Goal: Information Seeking & Learning: Learn about a topic

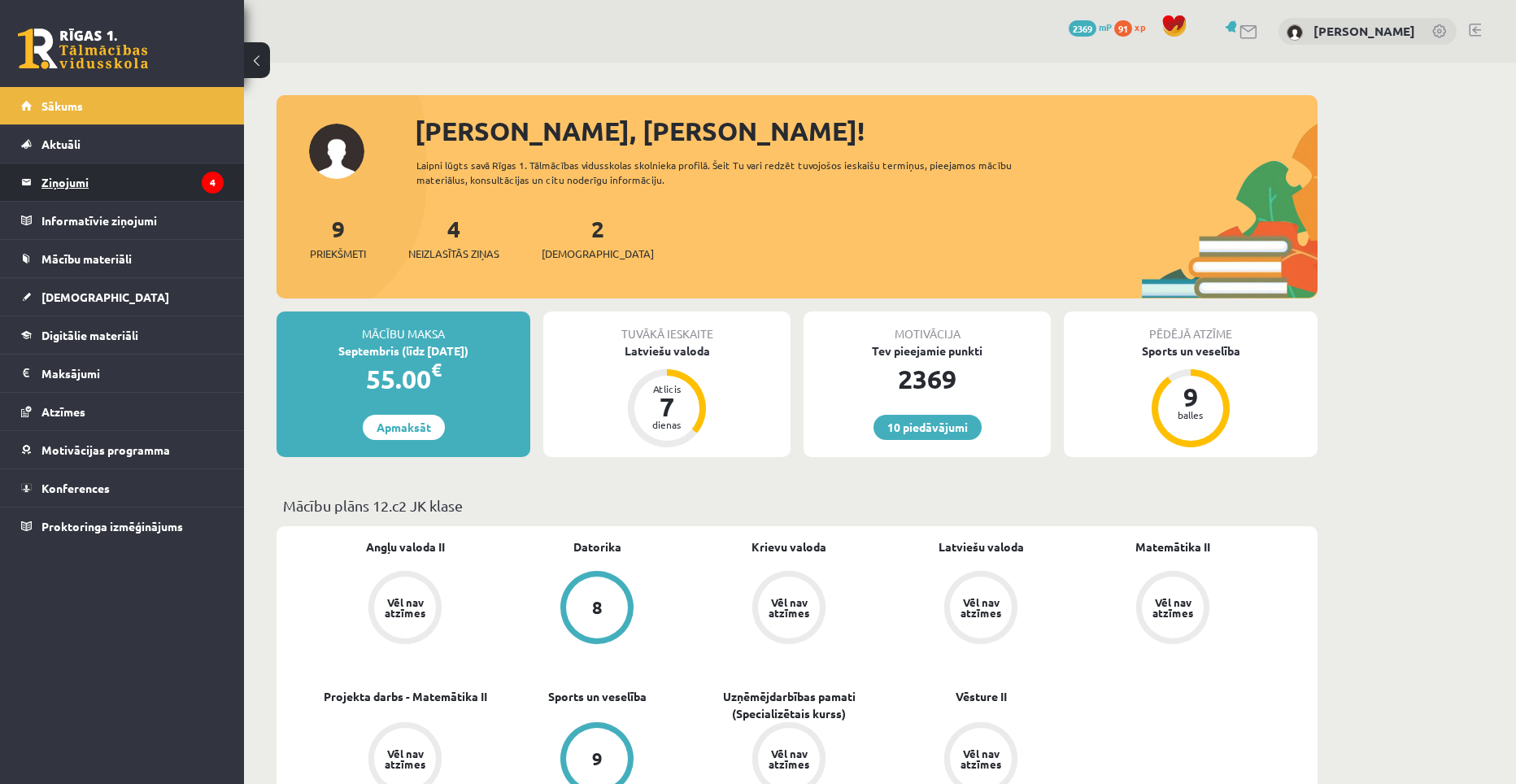
click at [51, 184] on legend "Ziņojumi 4" at bounding box center [132, 182] width 182 height 38
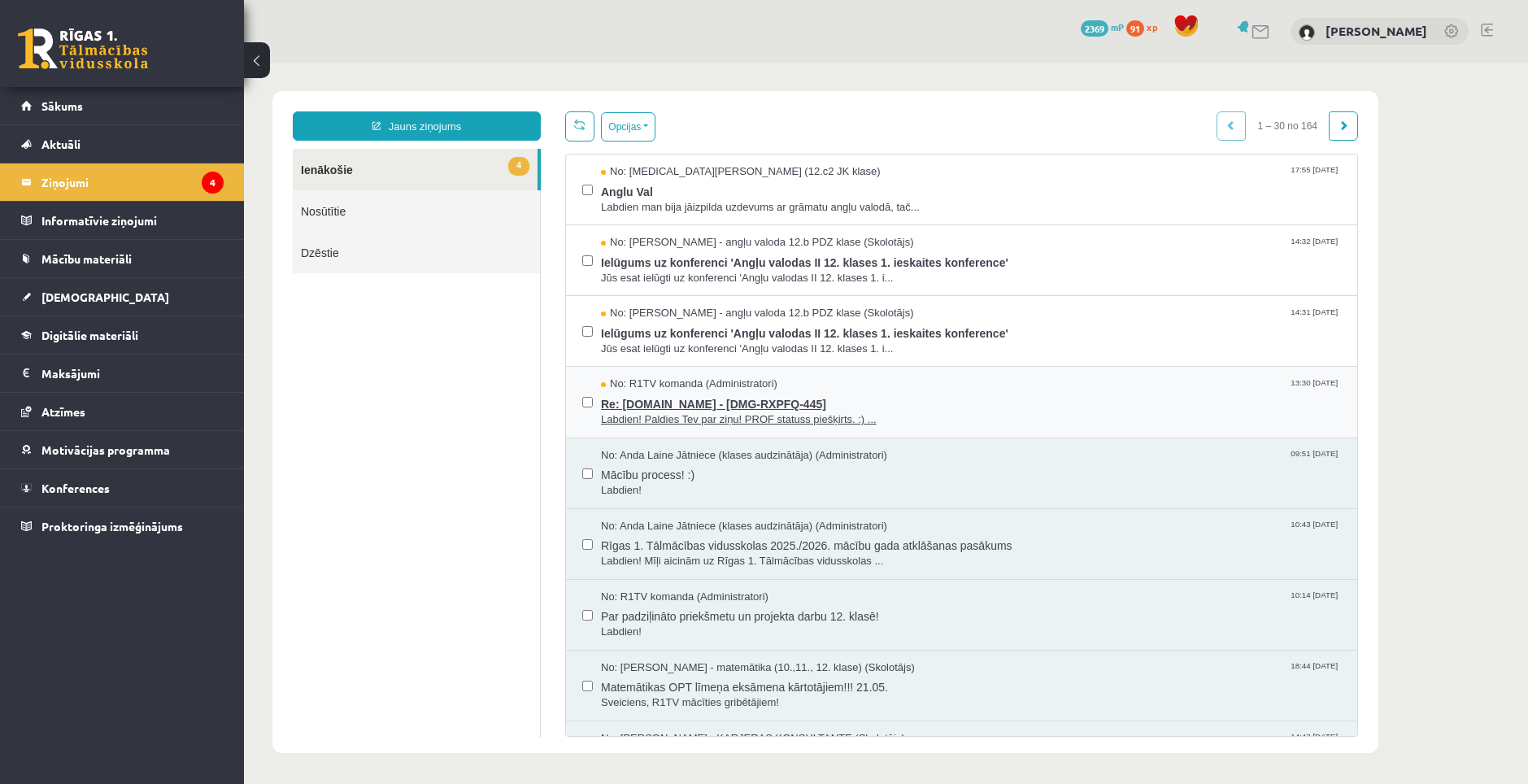
click at [760, 407] on span "Re: Uzdevumi.lv - [DMG-RXPFQ-445]" at bounding box center [971, 402] width 740 height 20
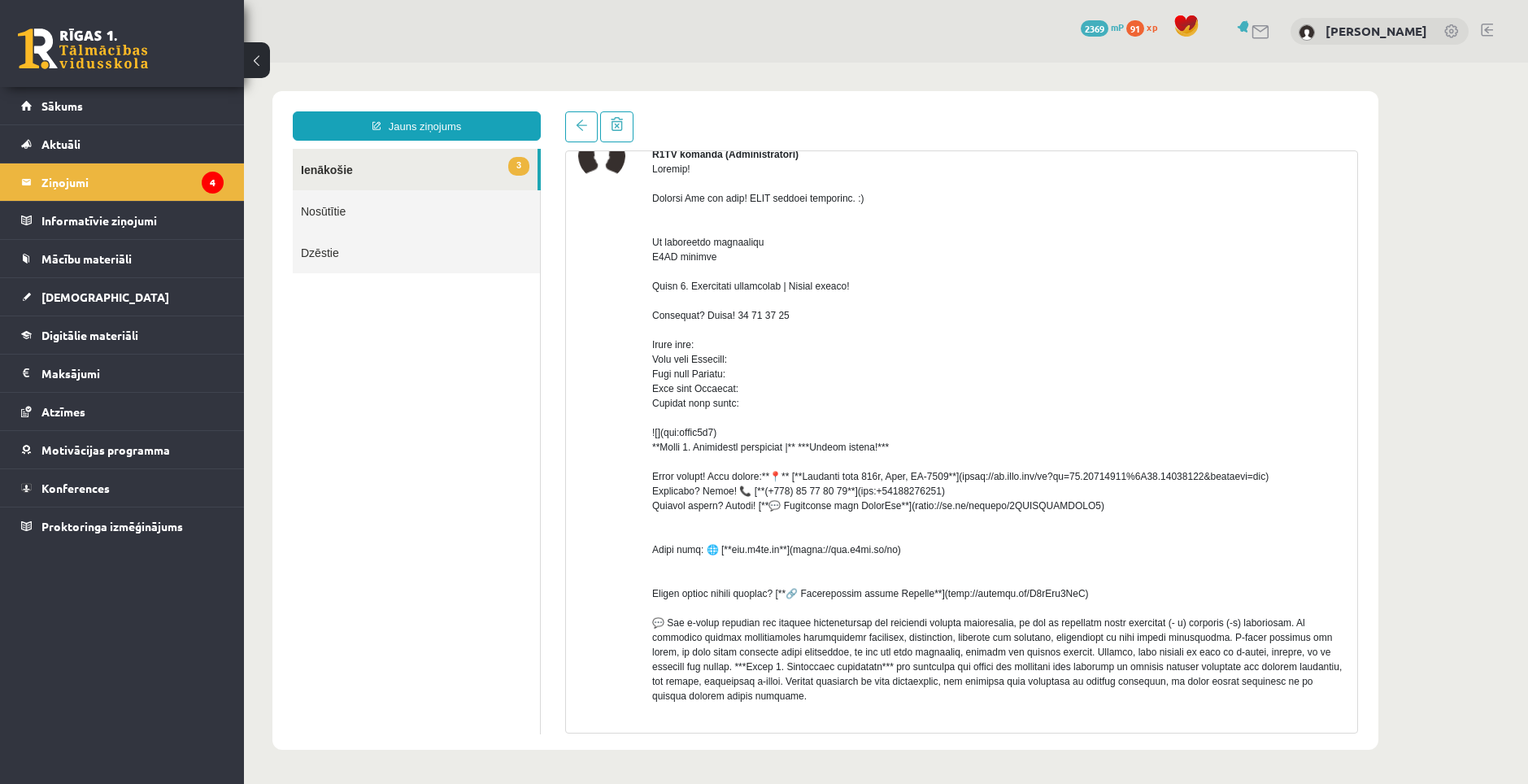
scroll to position [48, 0]
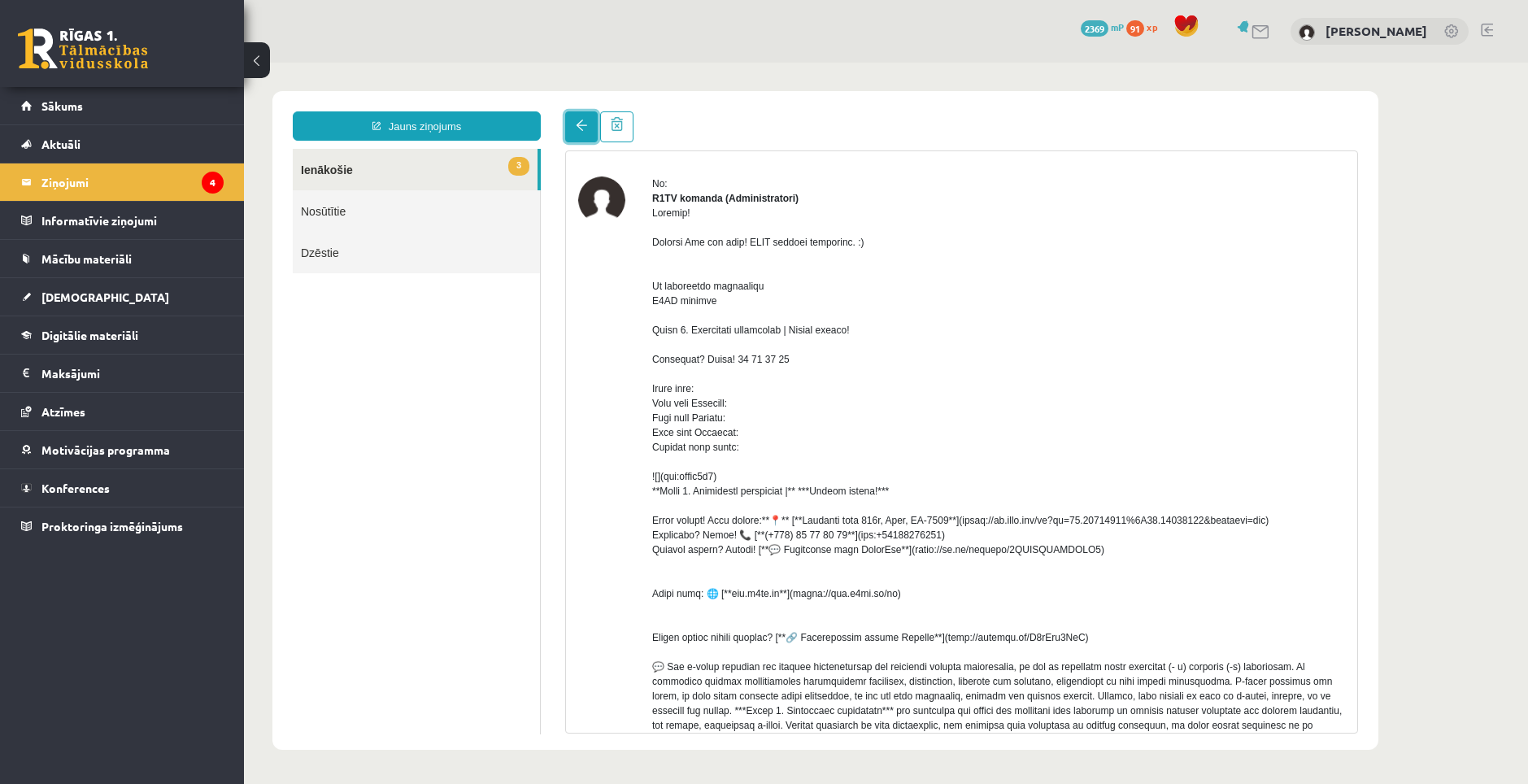
click at [582, 130] on span at bounding box center [581, 125] width 11 height 11
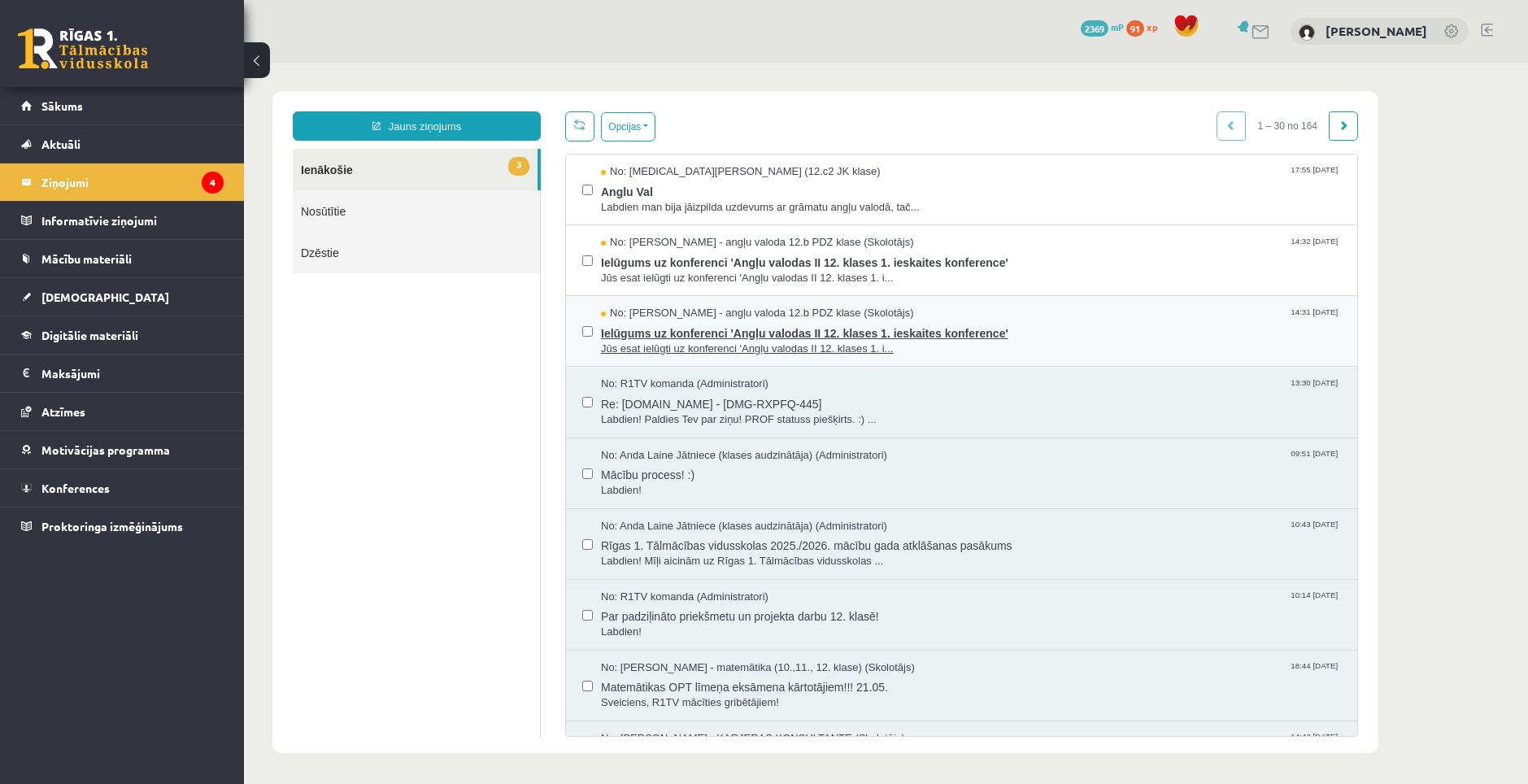
scroll to position [0, 0]
click at [688, 323] on span "Ielūgums uz konferenci 'Angļu valodas II 12. klases 1. ieskaites konference'" at bounding box center [971, 331] width 740 height 20
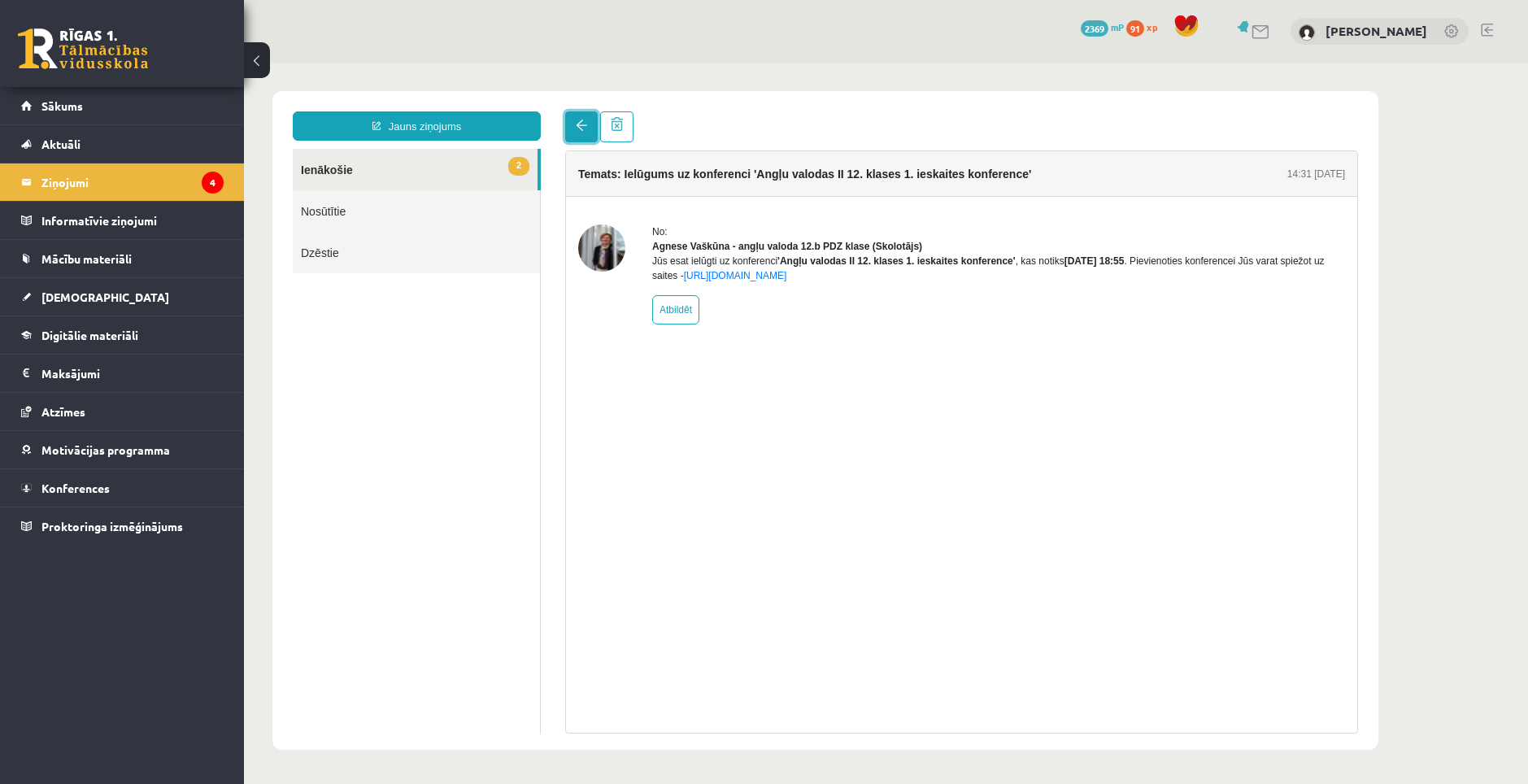
click at [579, 134] on link at bounding box center [580, 126] width 32 height 30
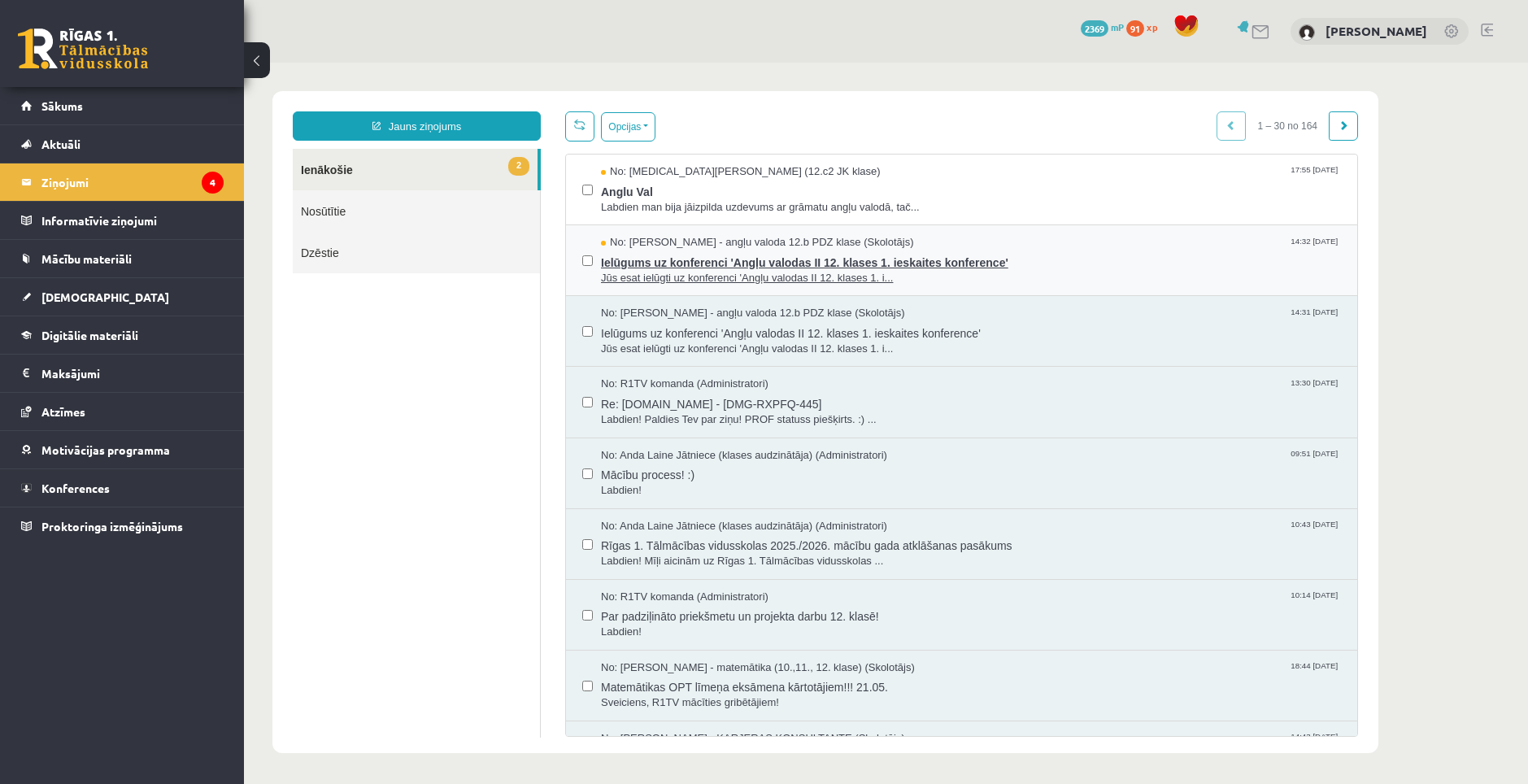
click at [663, 264] on span "Ielūgums uz konferenci 'Angļu valodas II 12. klases 1. ieskaites konference'" at bounding box center [971, 260] width 740 height 20
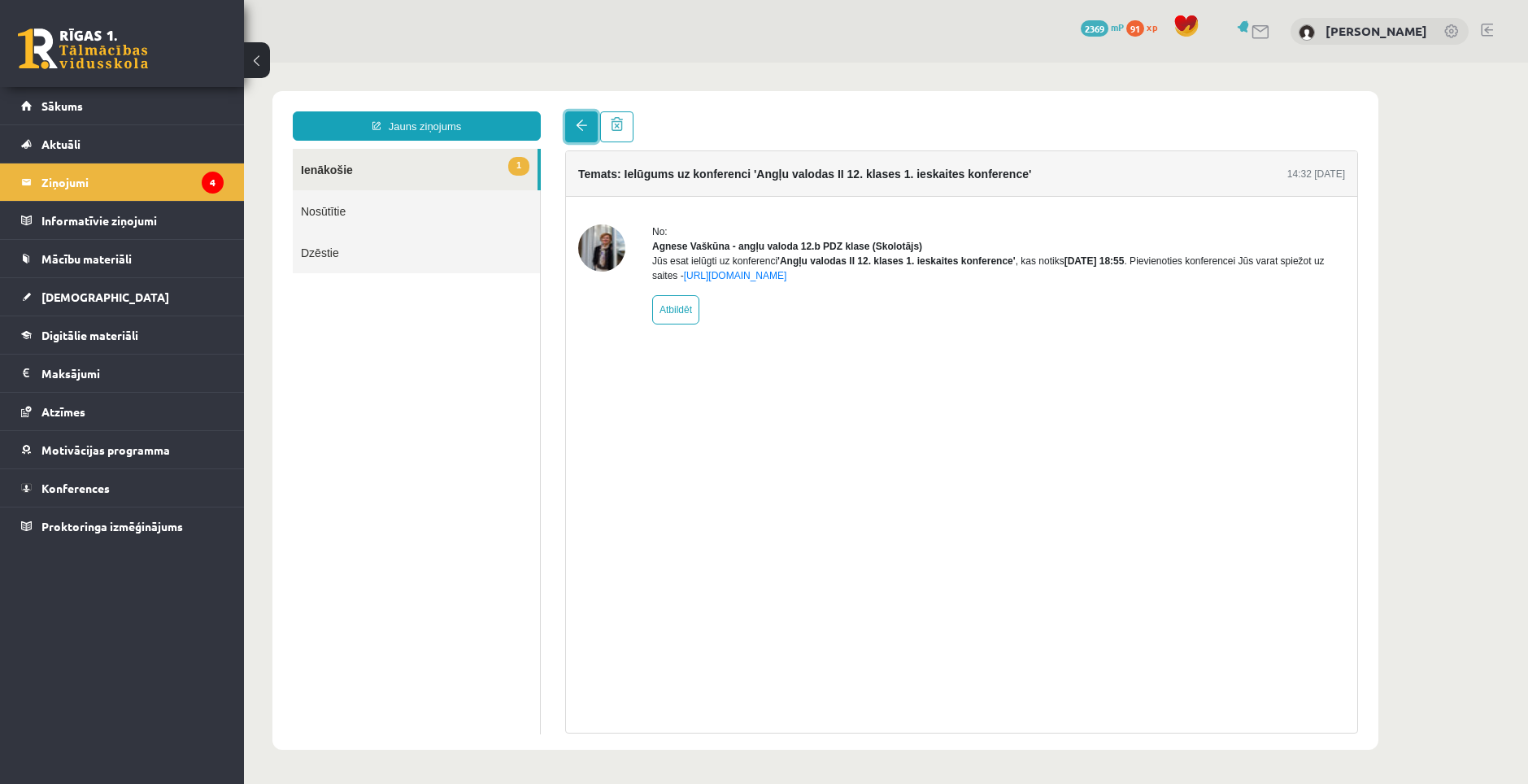
click at [579, 124] on span at bounding box center [581, 125] width 11 height 11
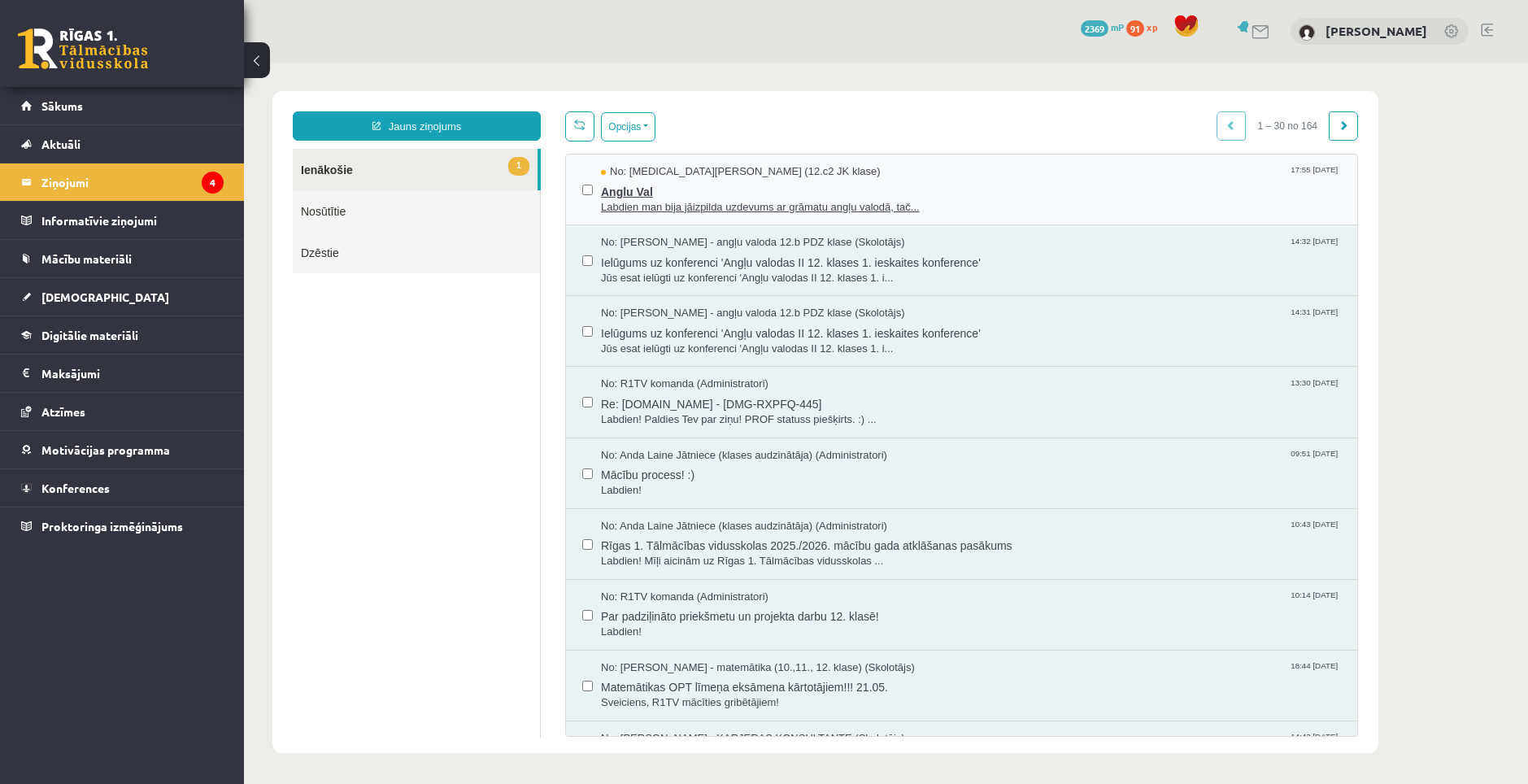
click at [633, 188] on span "Anglu Val" at bounding box center [971, 190] width 740 height 20
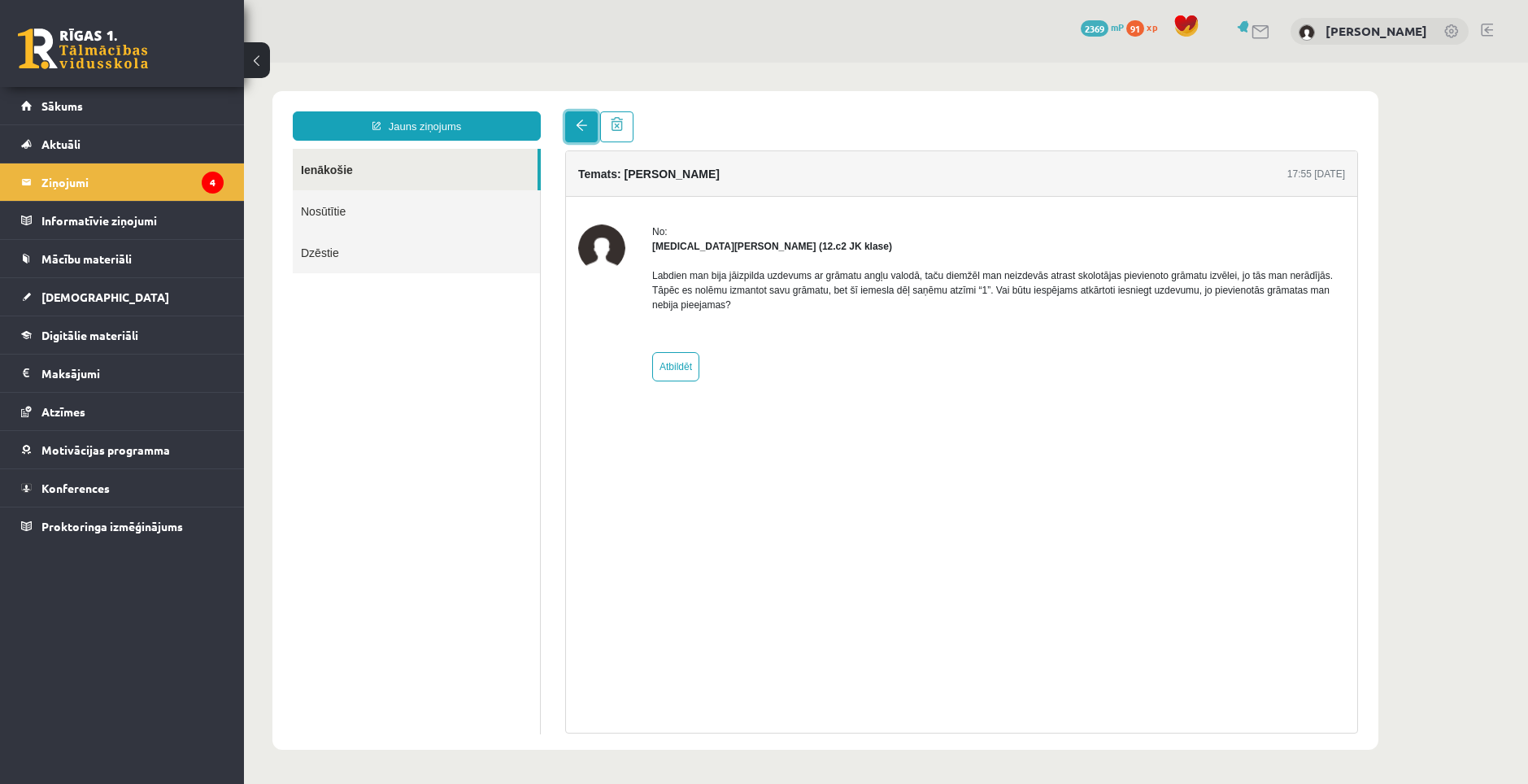
click at [585, 127] on span at bounding box center [581, 125] width 11 height 11
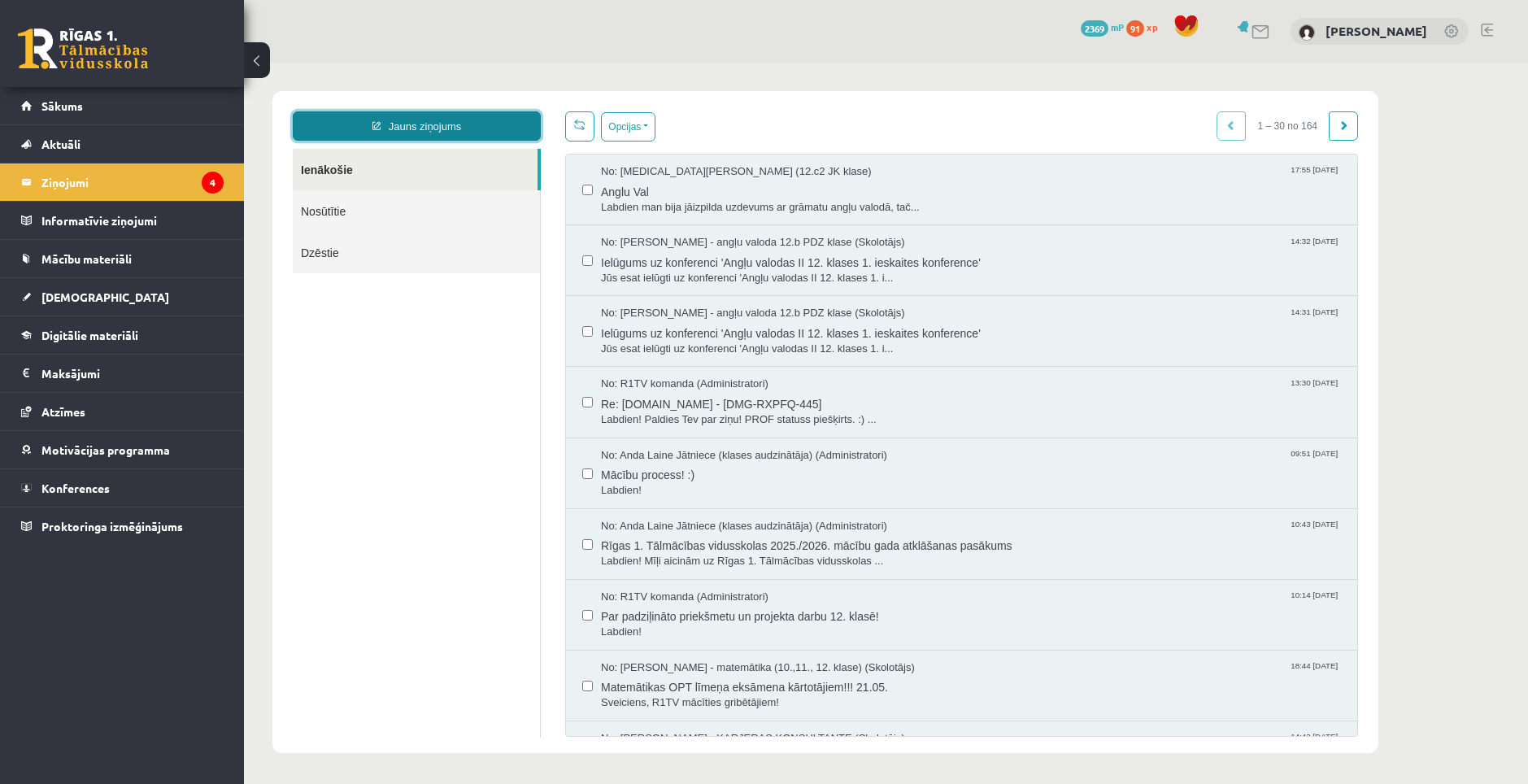
click at [414, 134] on link "Jauns ziņojums" at bounding box center [416, 126] width 248 height 30
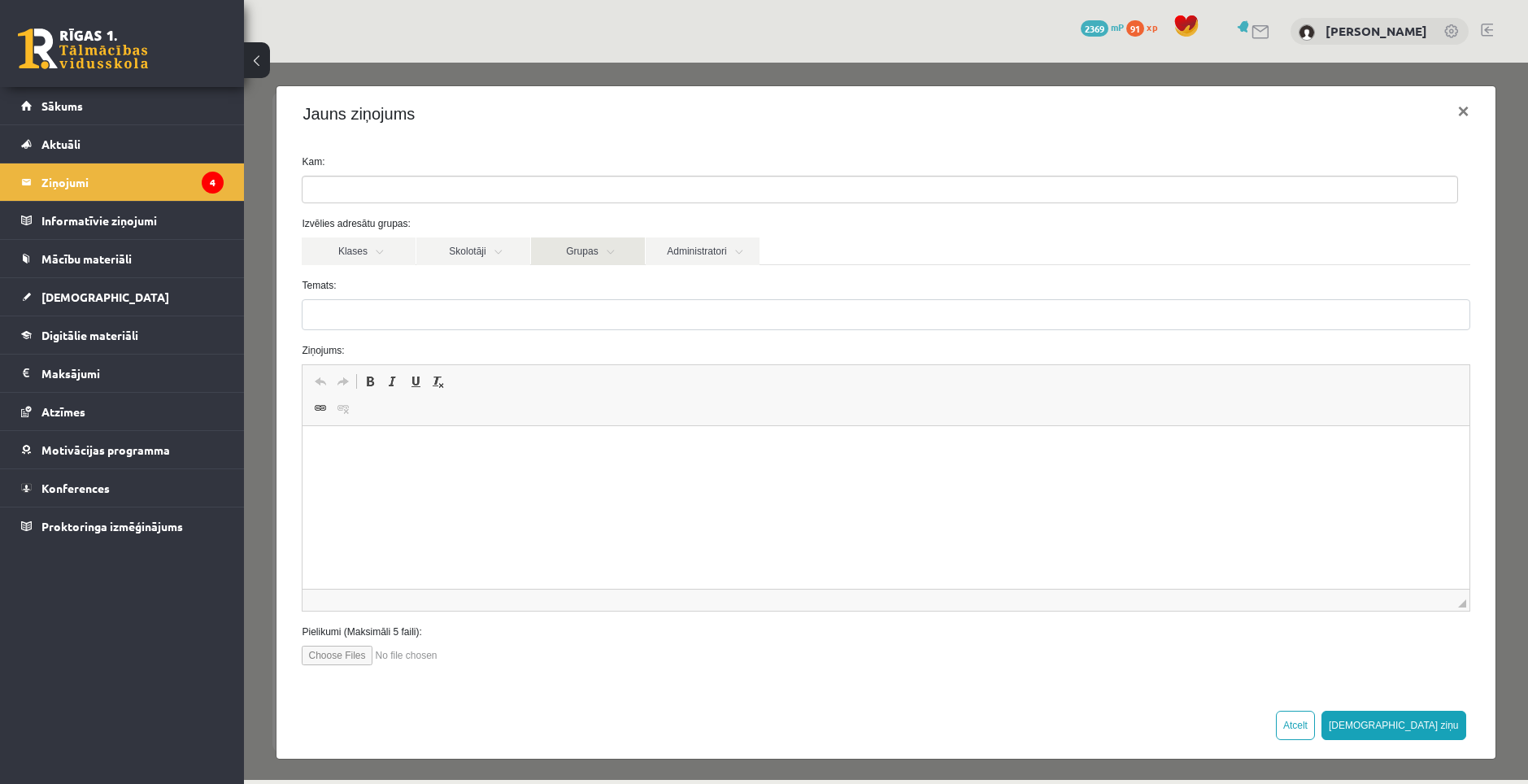
click at [578, 252] on link "Grupas" at bounding box center [587, 251] width 113 height 28
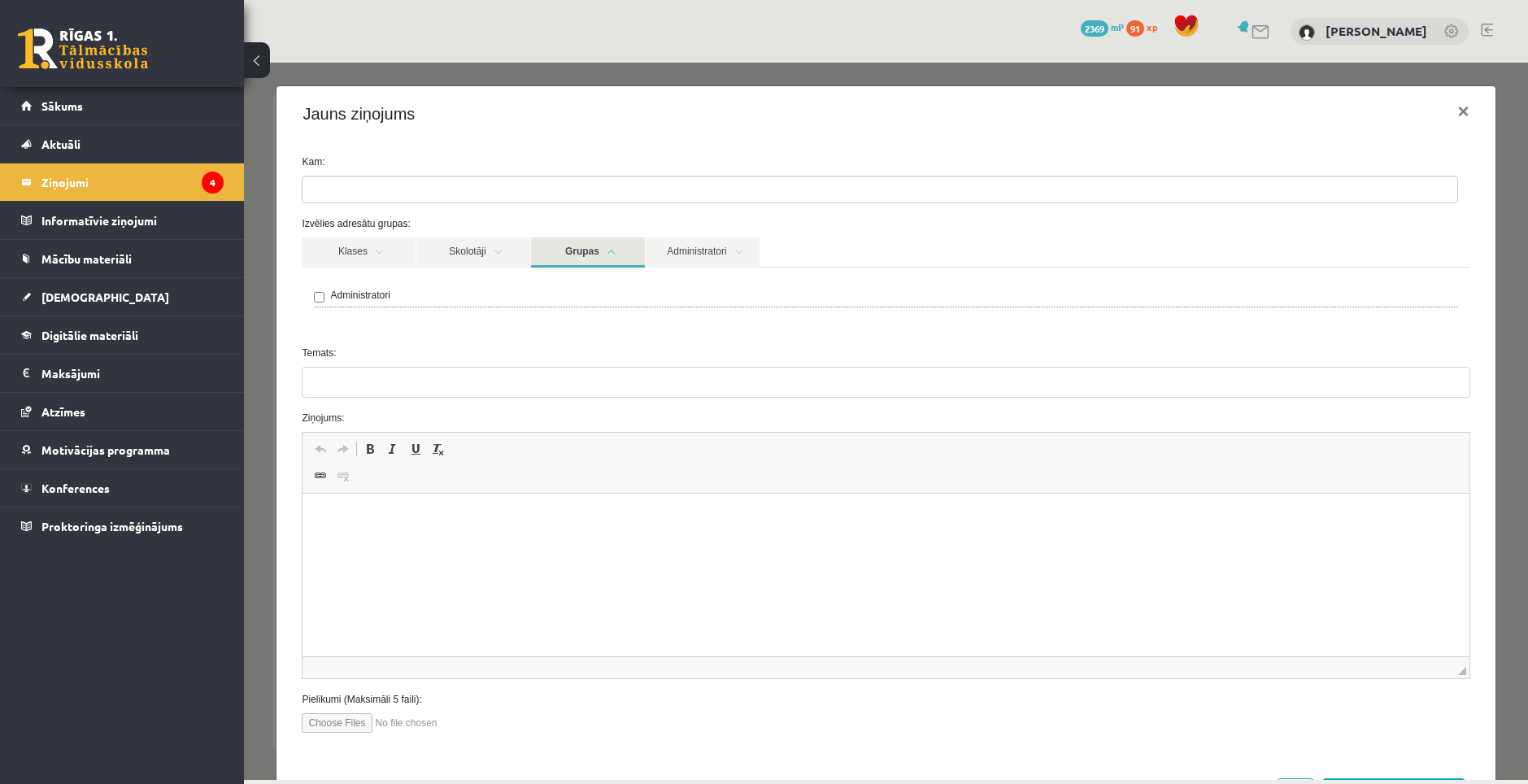
click at [578, 252] on link "Grupas" at bounding box center [587, 252] width 113 height 30
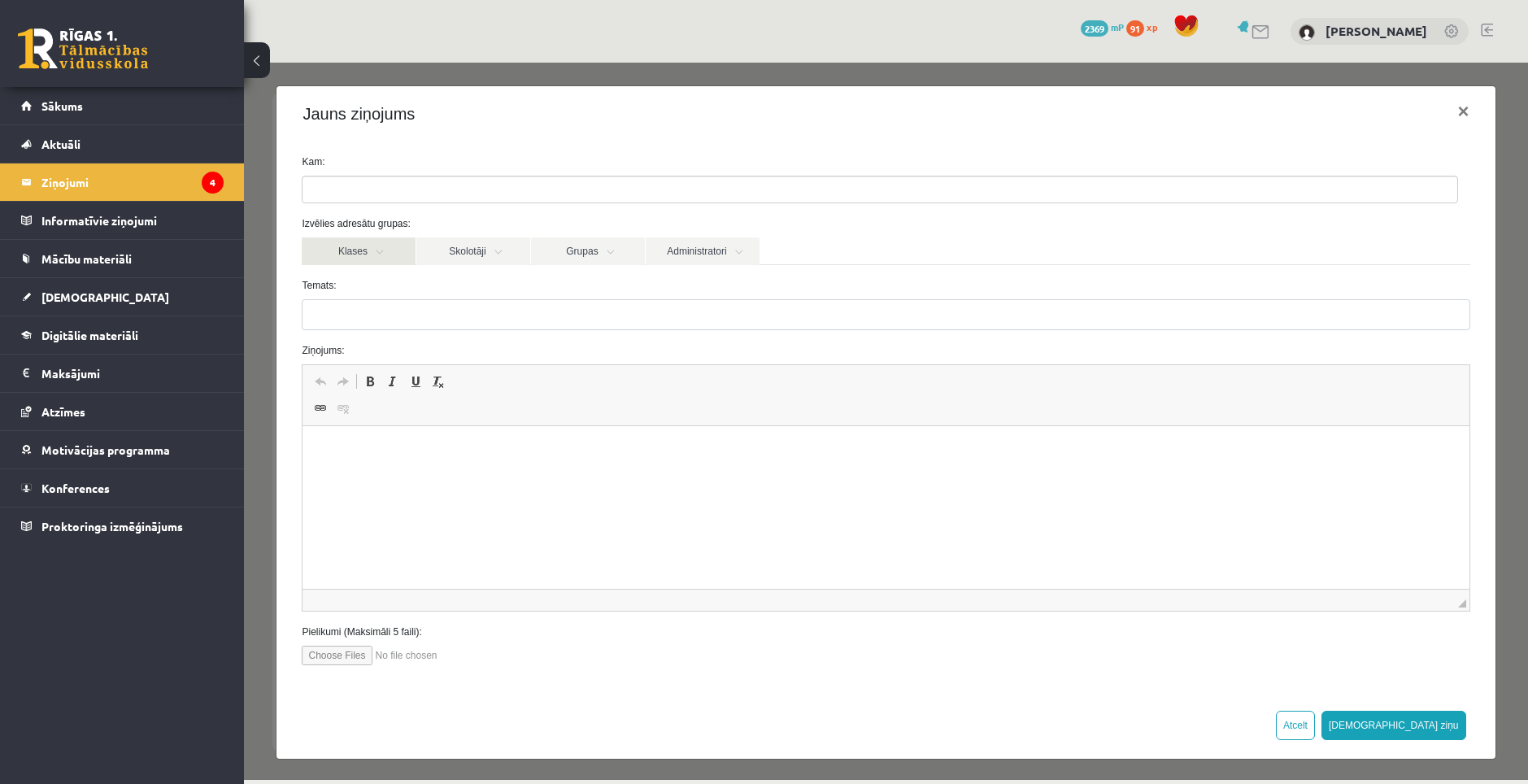
click at [401, 247] on link "Klases" at bounding box center [358, 251] width 113 height 28
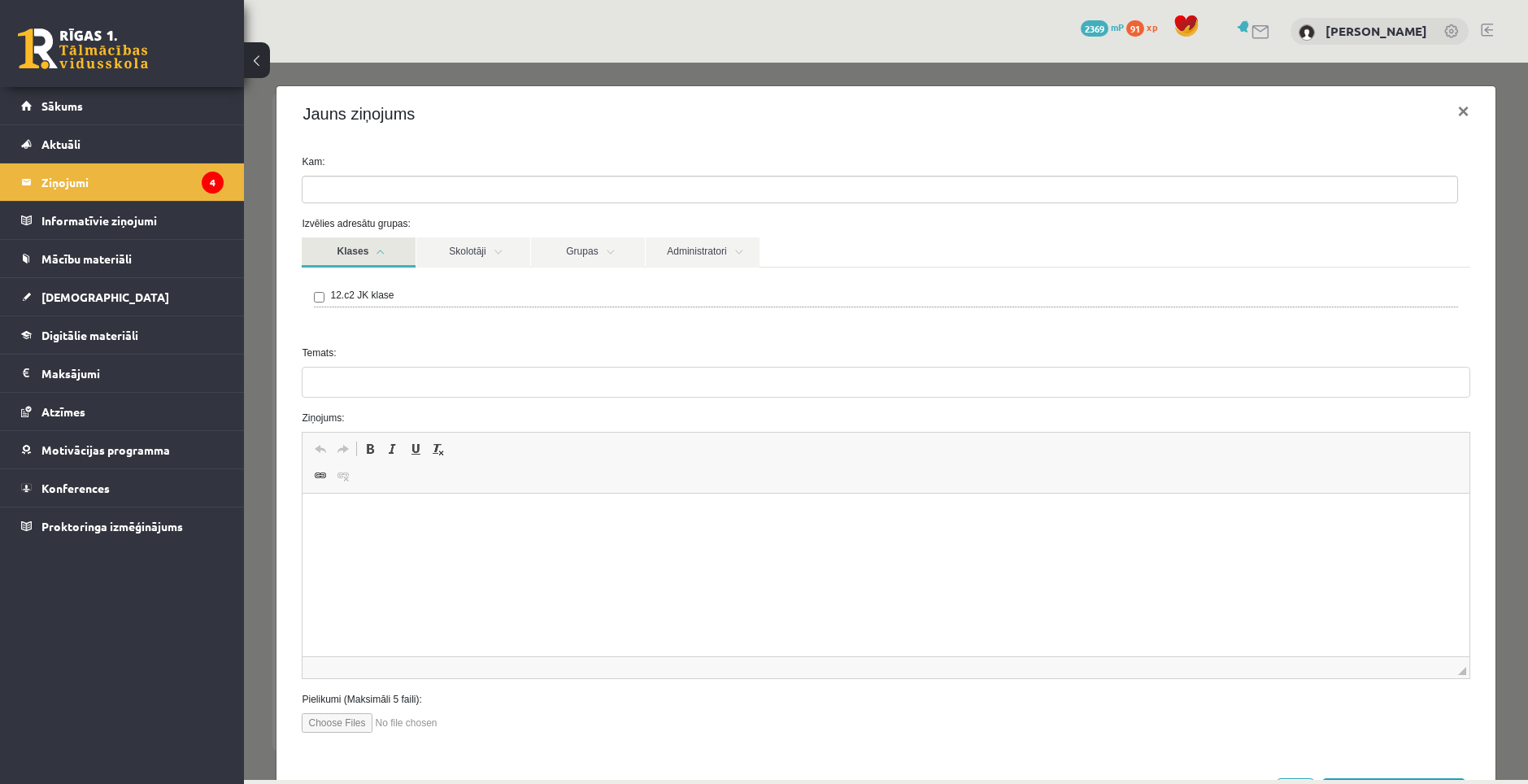
click at [400, 253] on link "Klases" at bounding box center [358, 252] width 113 height 30
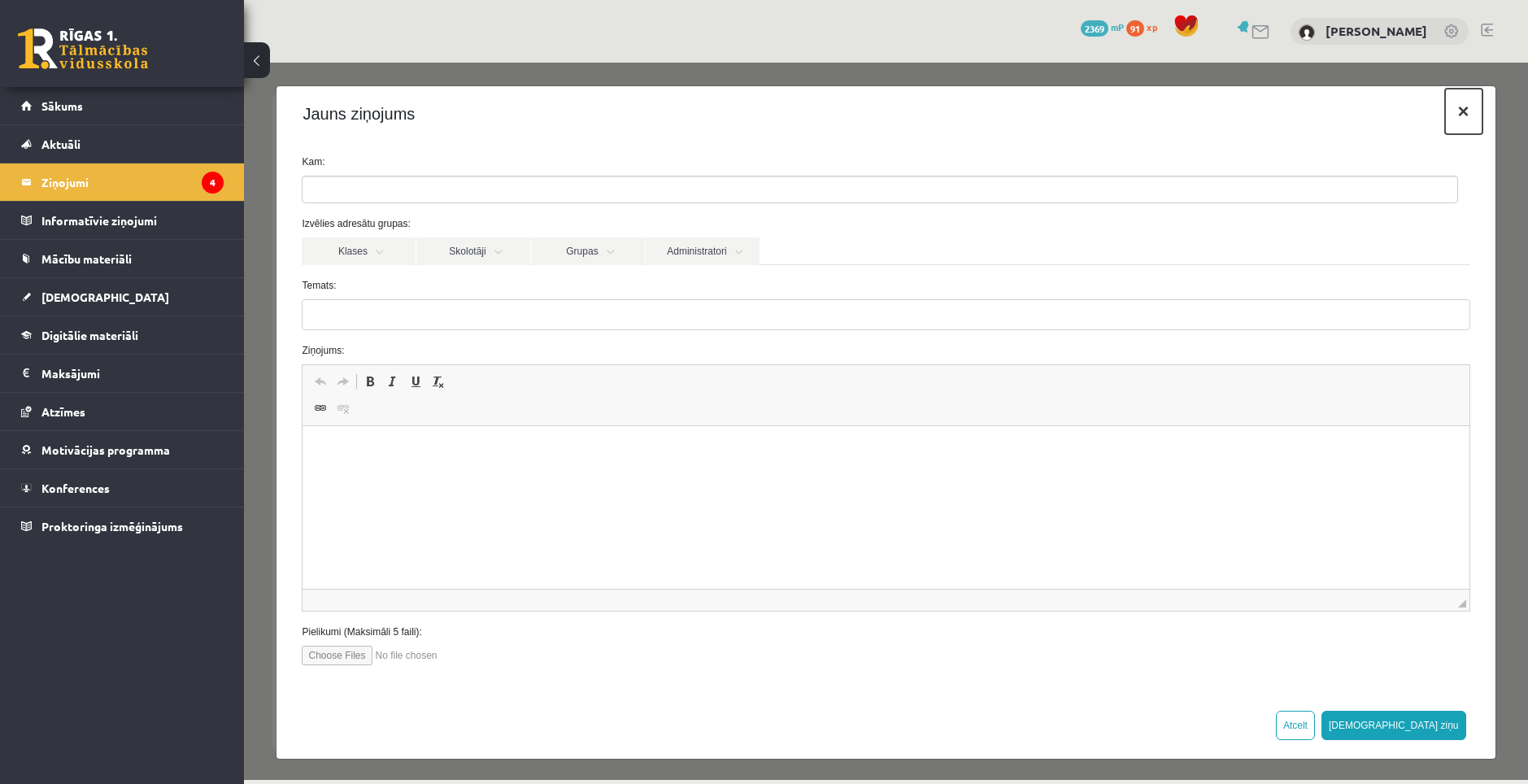
click at [1445, 118] on button "×" at bounding box center [1463, 111] width 38 height 45
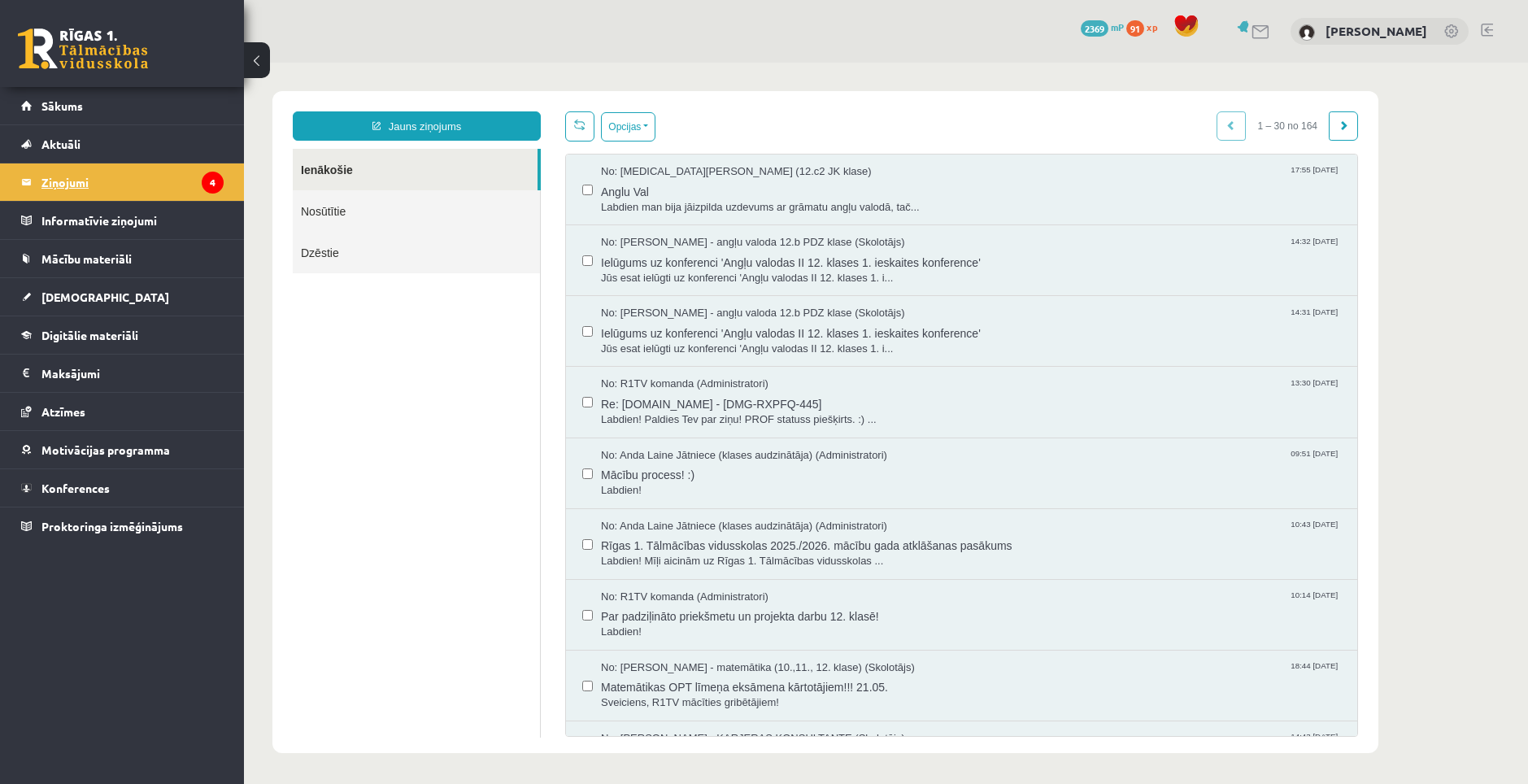
click at [90, 178] on legend "Ziņojumi 4" at bounding box center [132, 182] width 182 height 38
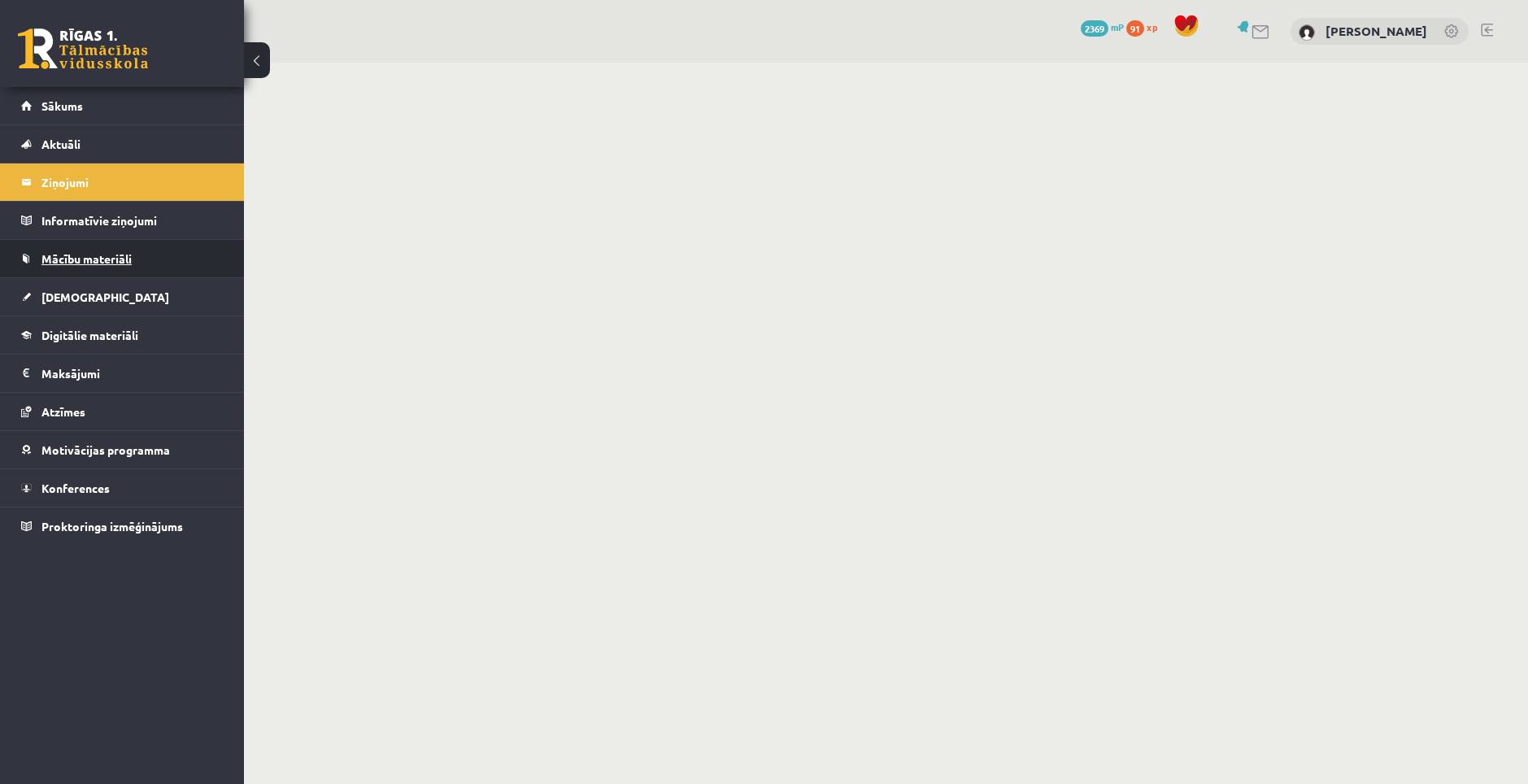
click at [92, 249] on link "Mācību materiāli" at bounding box center [122, 258] width 202 height 38
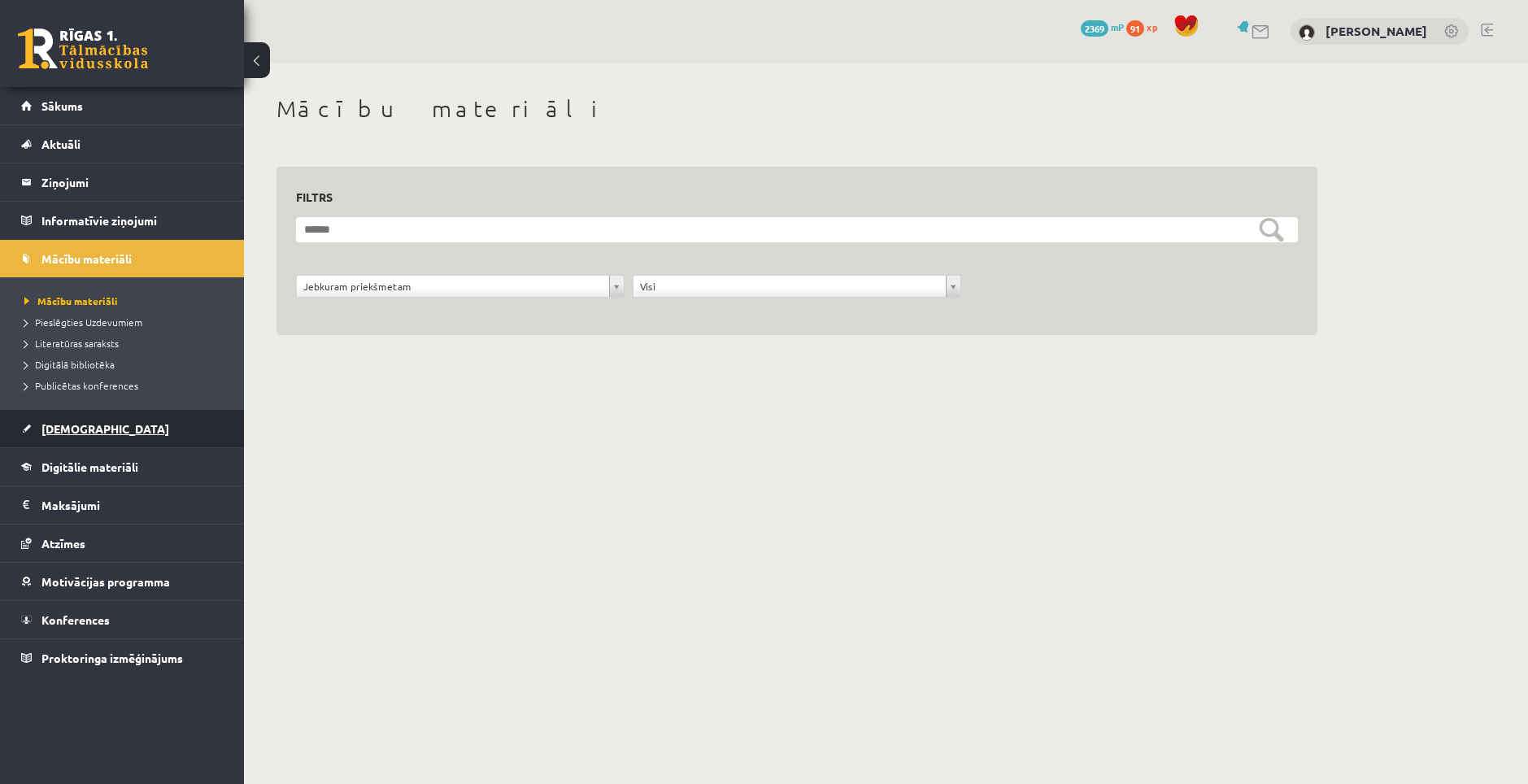
click at [72, 421] on link "[DEMOGRAPHIC_DATA]" at bounding box center [122, 428] width 202 height 38
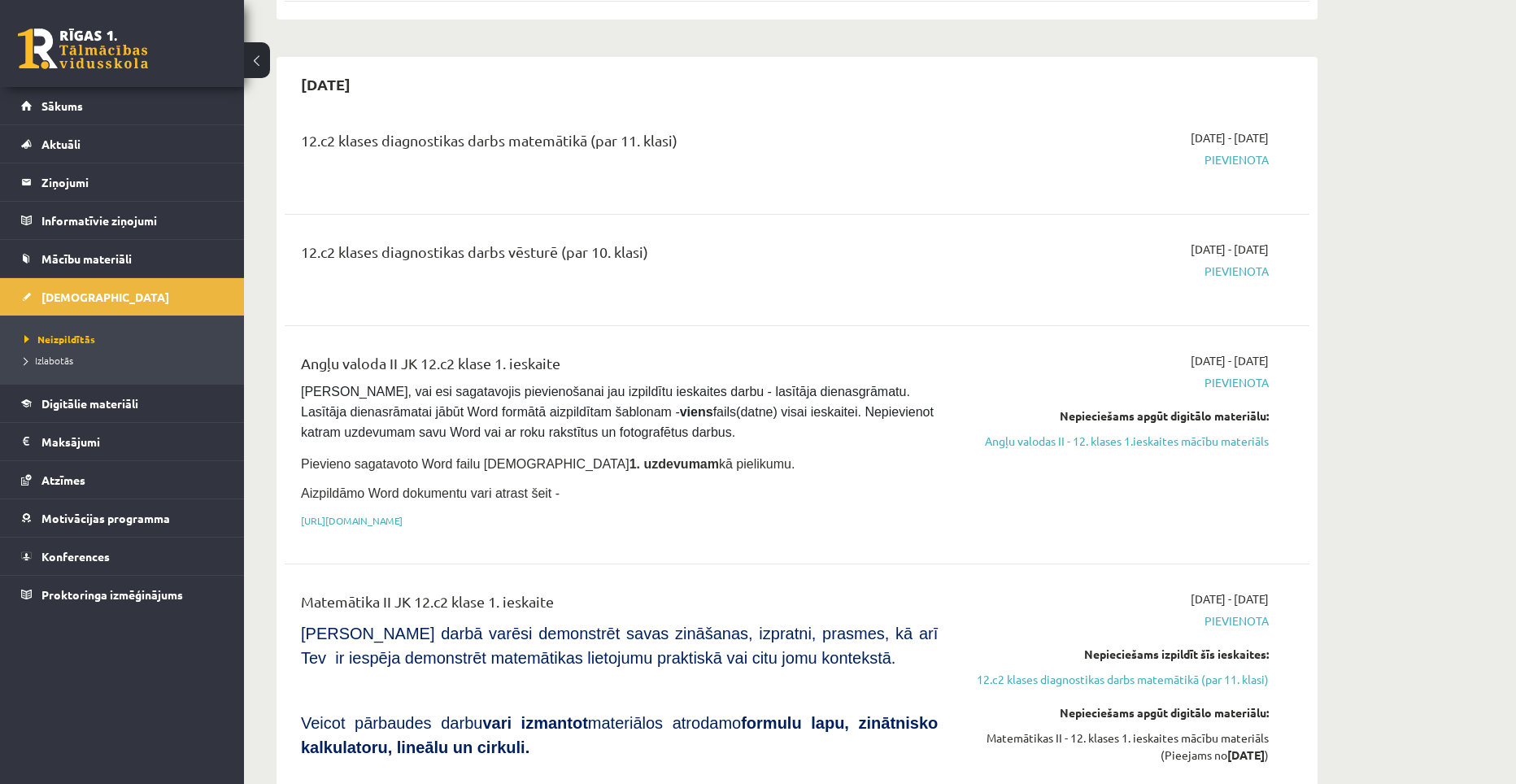
scroll to position [325, 0]
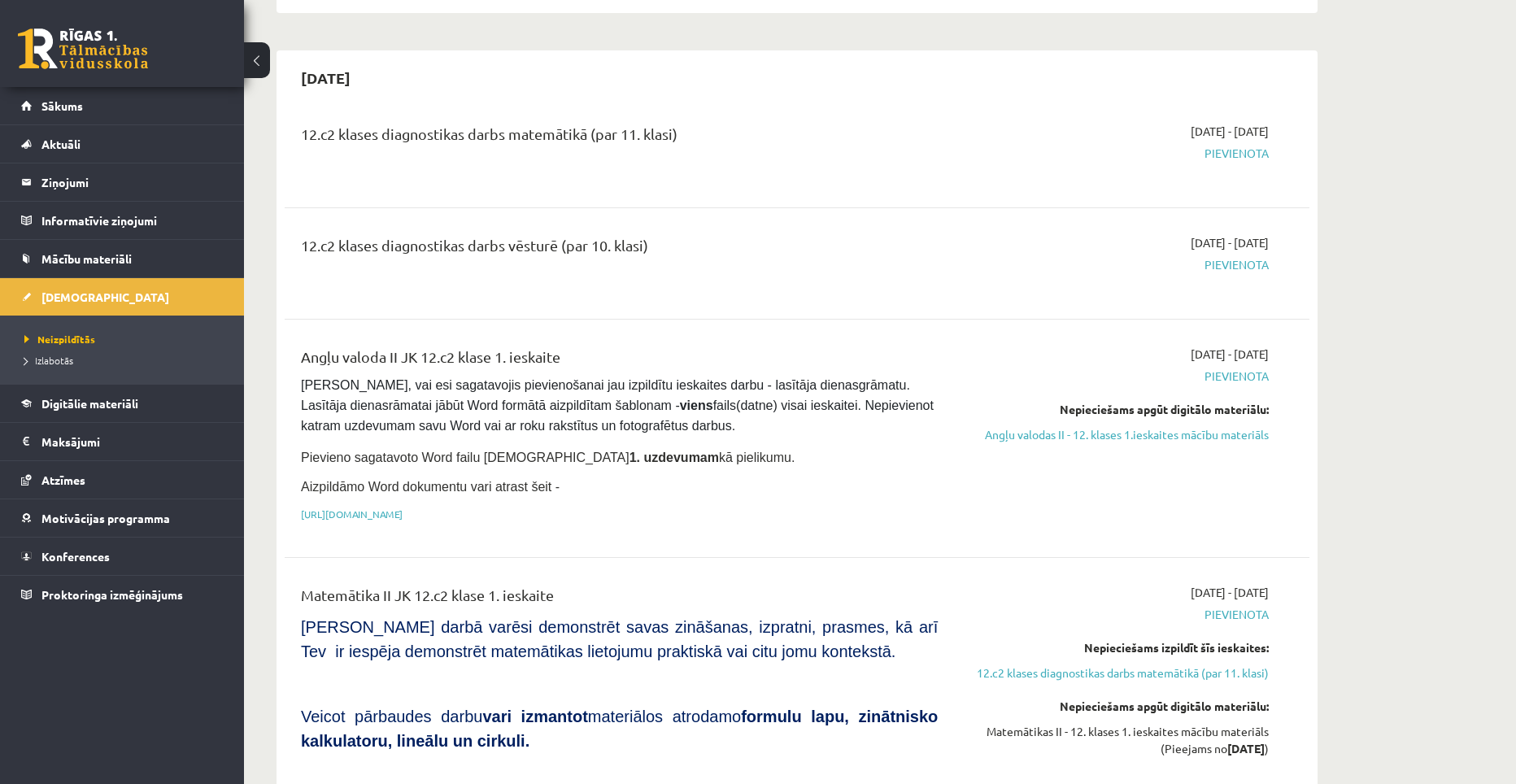
drag, startPoint x: 1257, startPoint y: 356, endPoint x: 1269, endPoint y: 357, distance: 12.0
click at [1269, 357] on div "2025-09-01 - 2025-09-30 Pievienota Nepieciešams apgūt digitālo materiālu: Angļu…" at bounding box center [1115, 438] width 331 height 185
click at [1201, 437] on link "Angļu valodas II - 12. klases 1.ieskaites mācību materiāls" at bounding box center [1115, 434] width 306 height 18
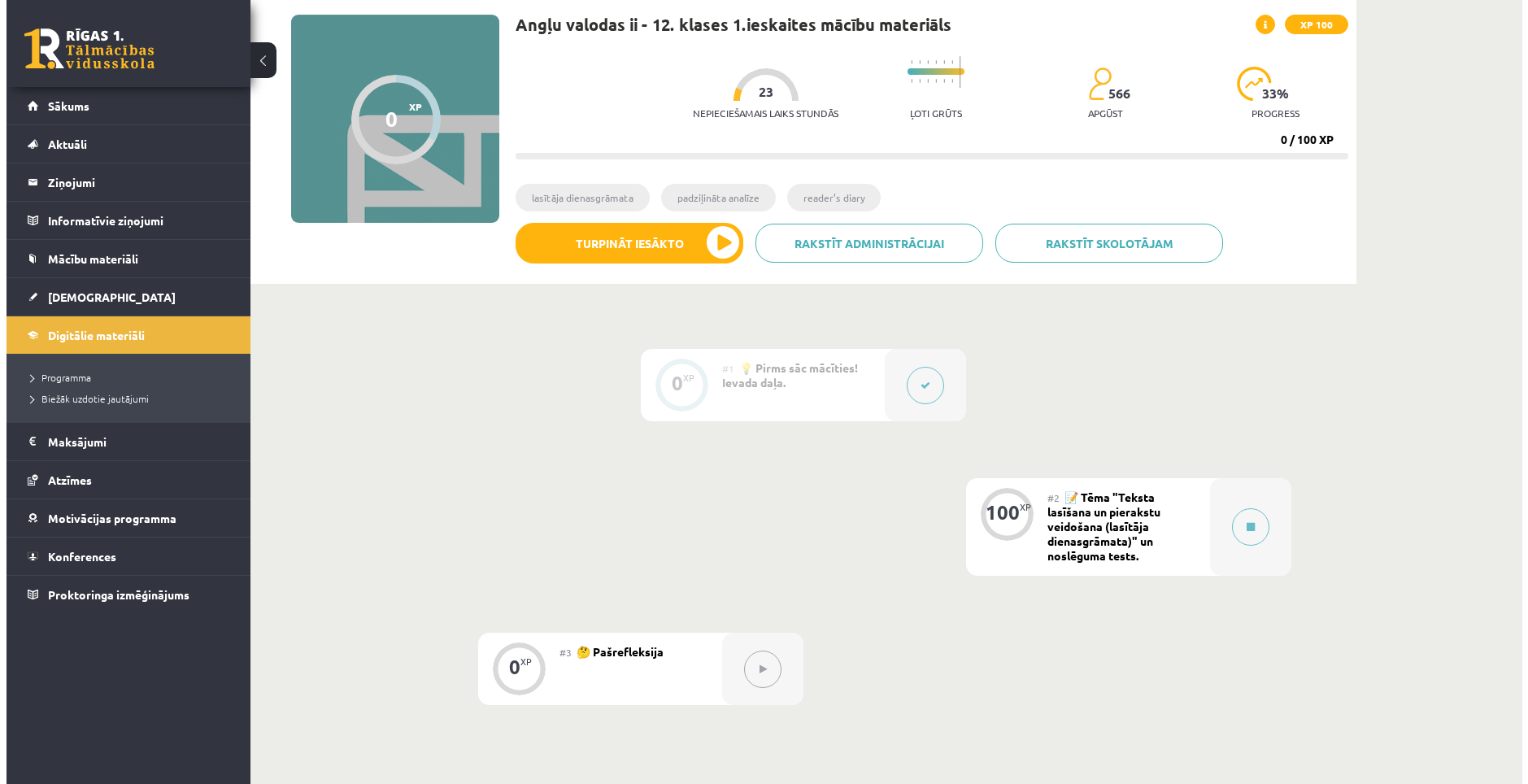
scroll to position [162, 0]
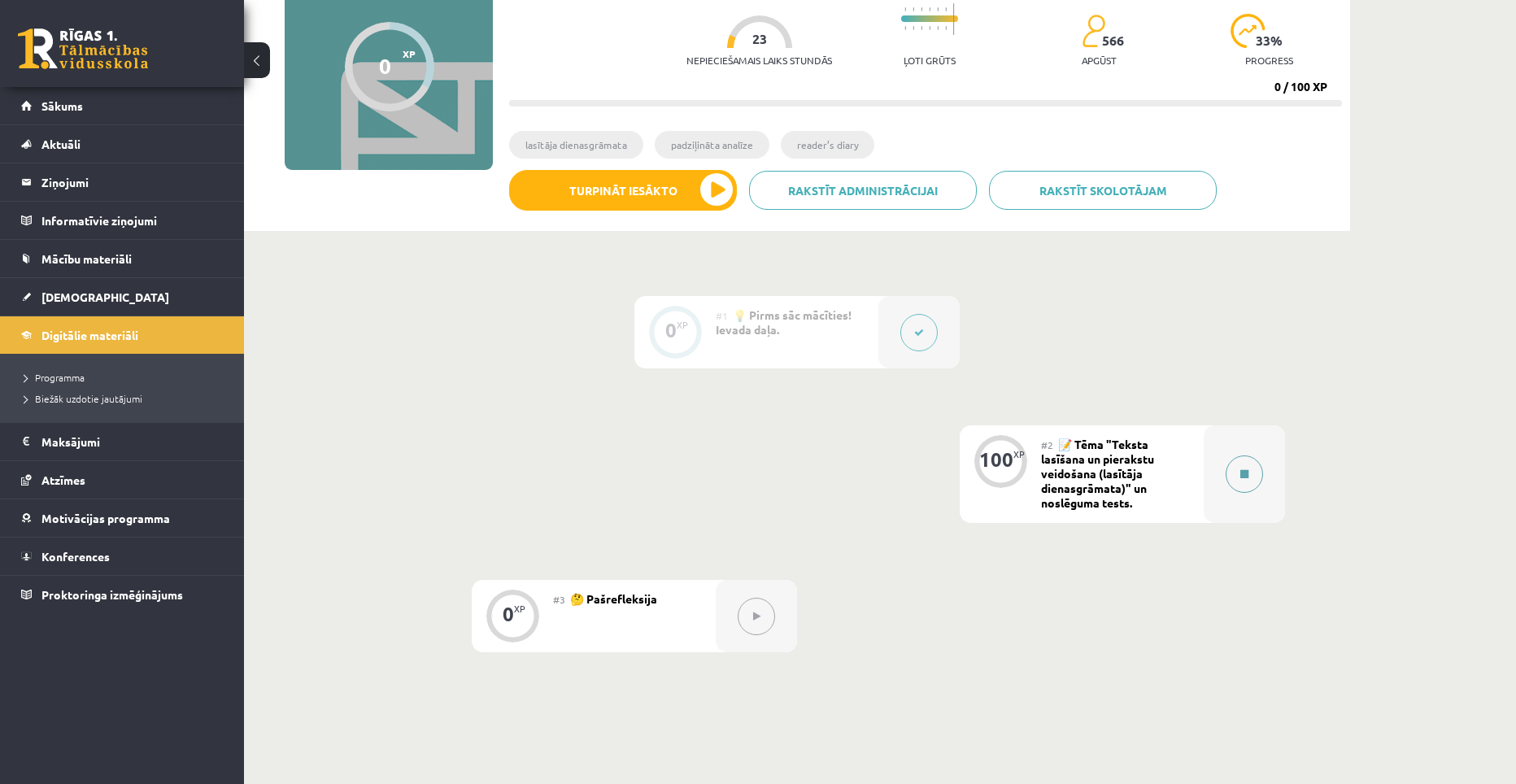
click at [1247, 457] on button at bounding box center [1244, 473] width 38 height 38
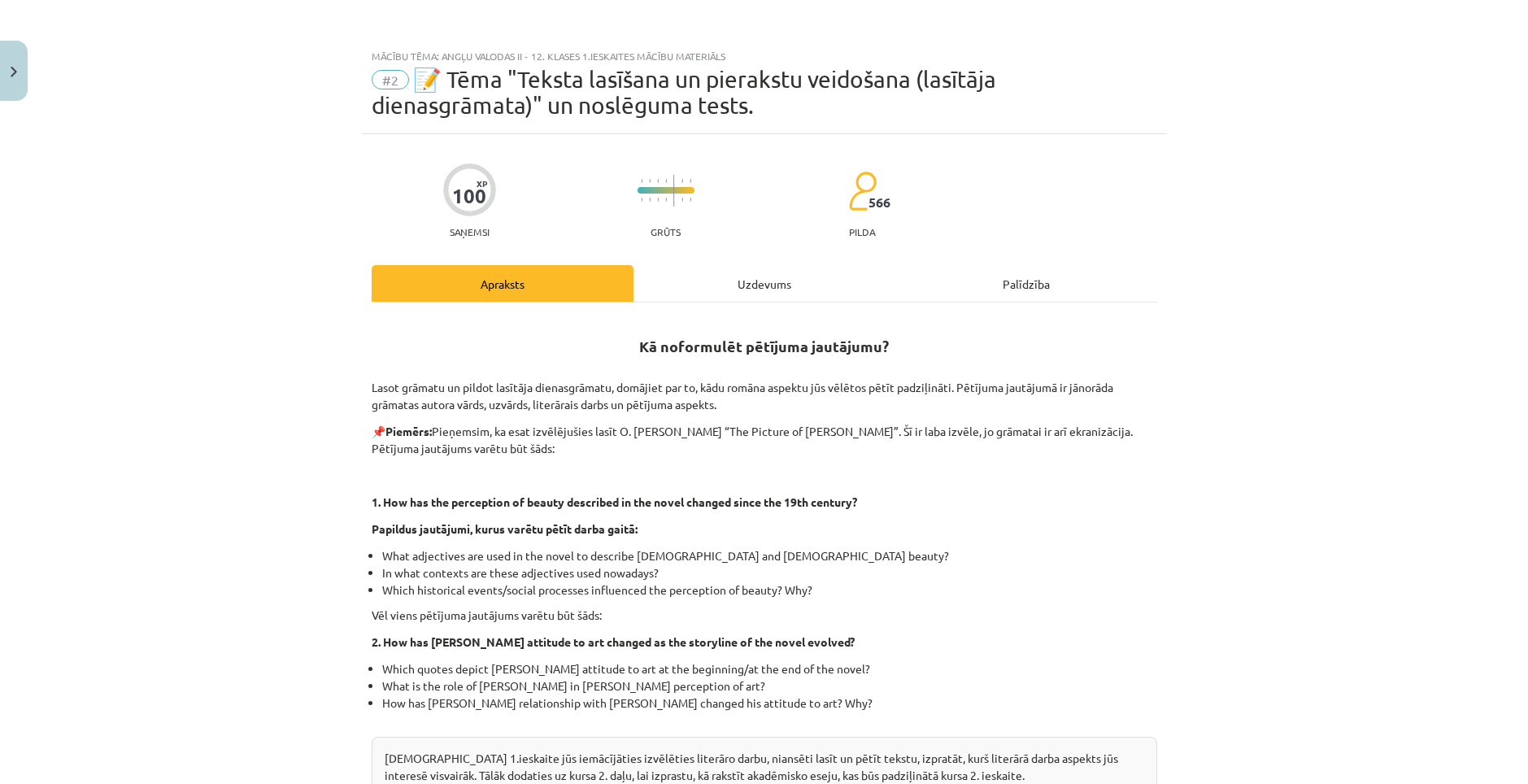
click at [786, 285] on div "Uzdevums" at bounding box center [764, 283] width 262 height 37
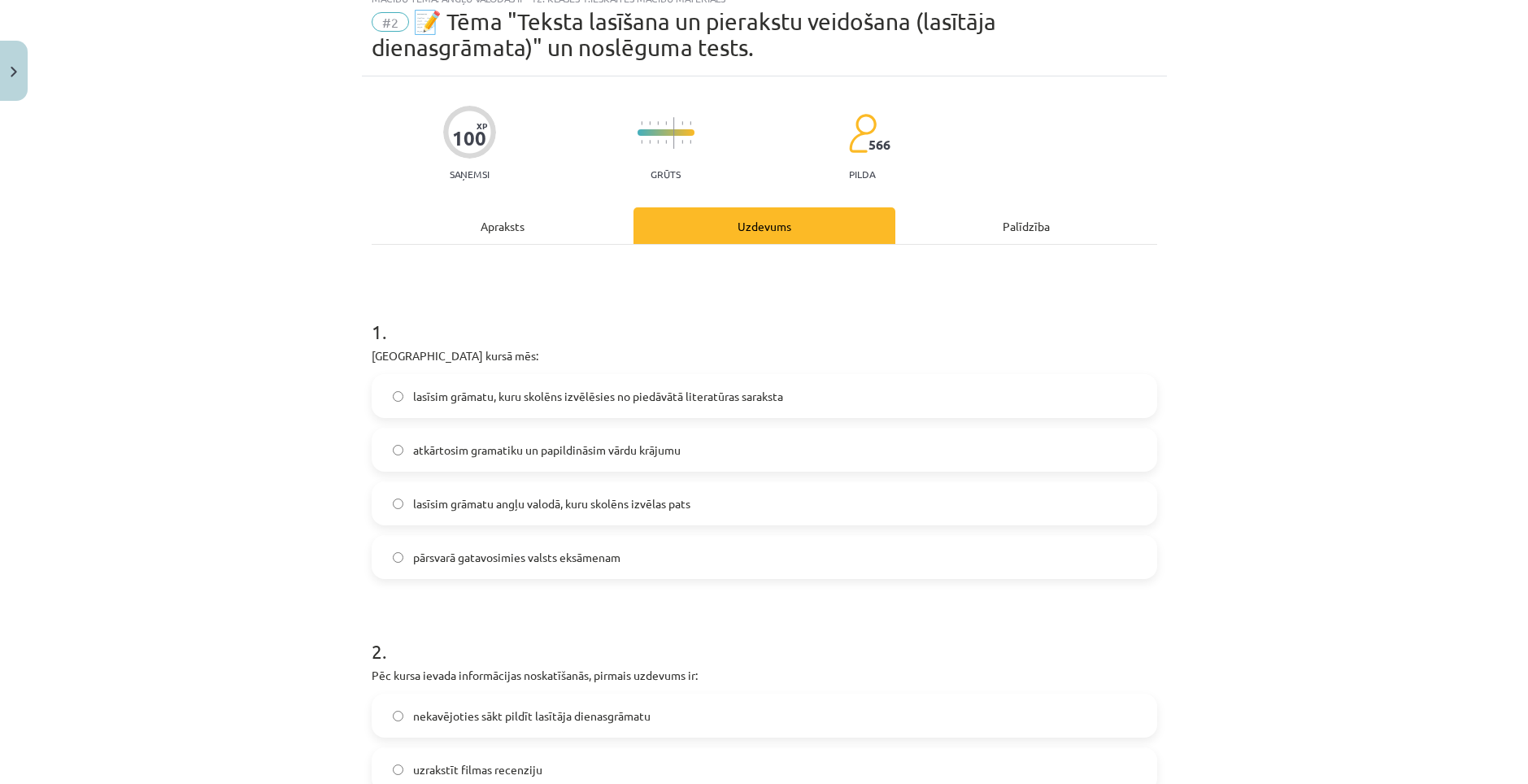
scroll to position [0, 0]
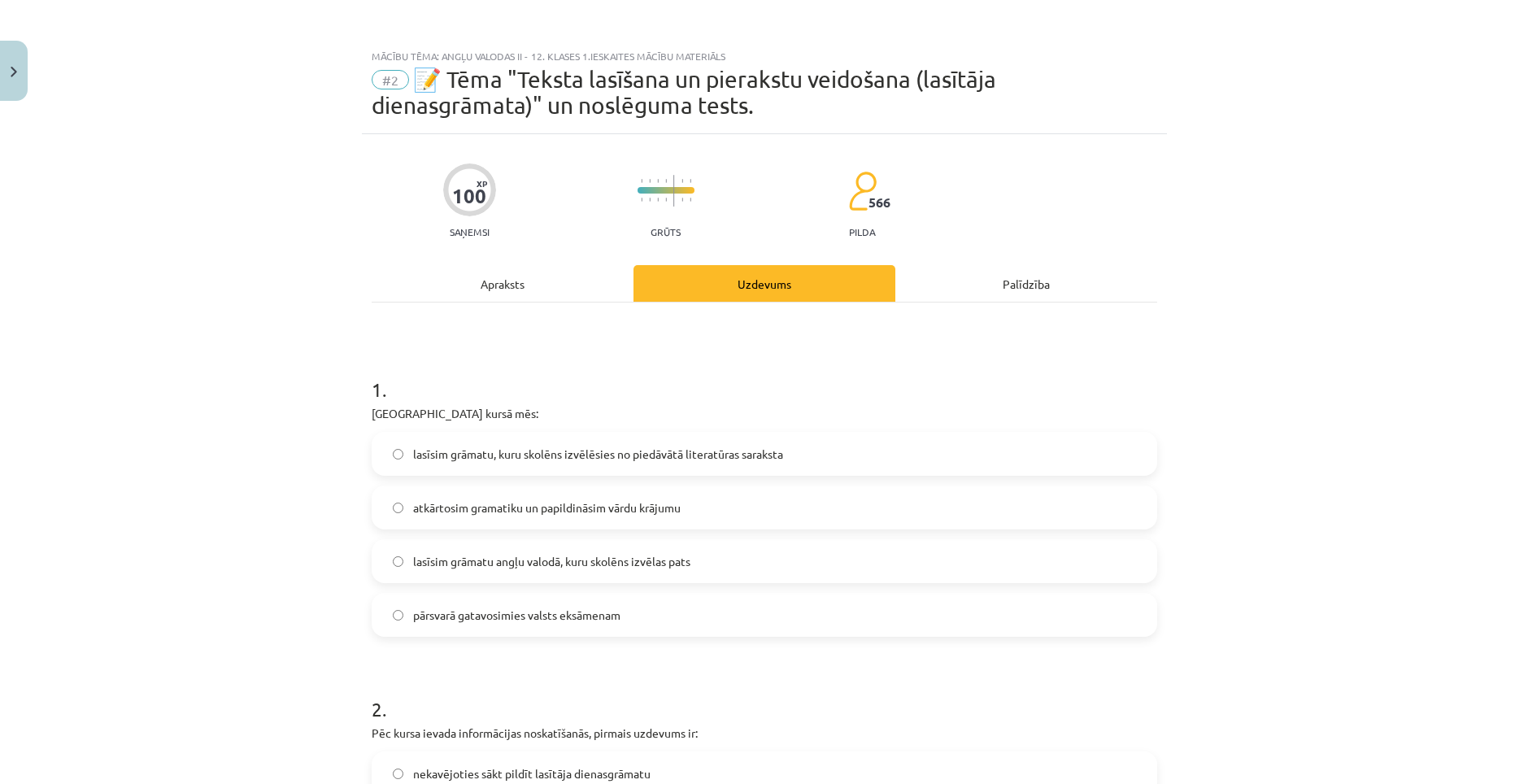
click at [517, 284] on div "Apraksts" at bounding box center [503, 283] width 262 height 37
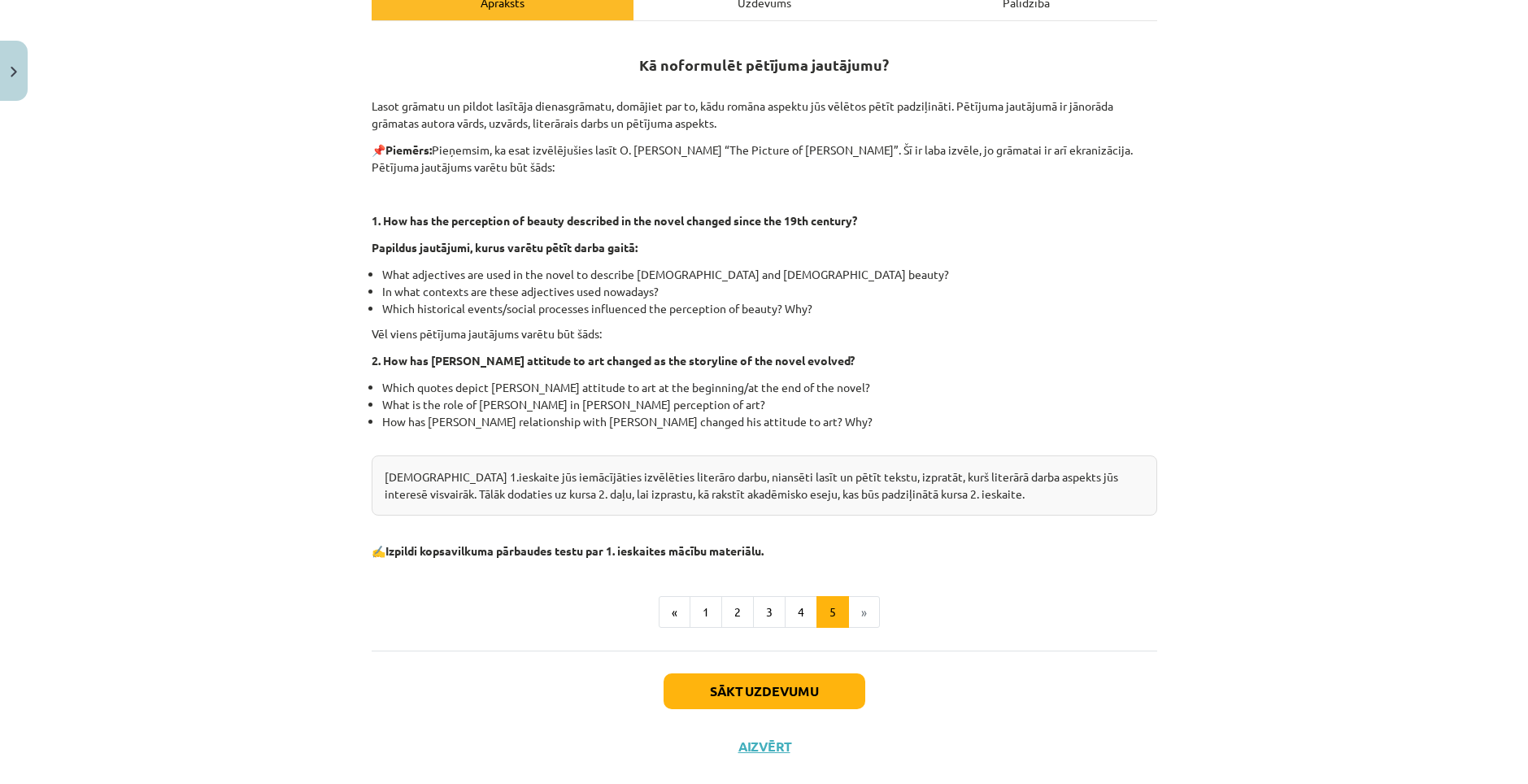
scroll to position [312, 0]
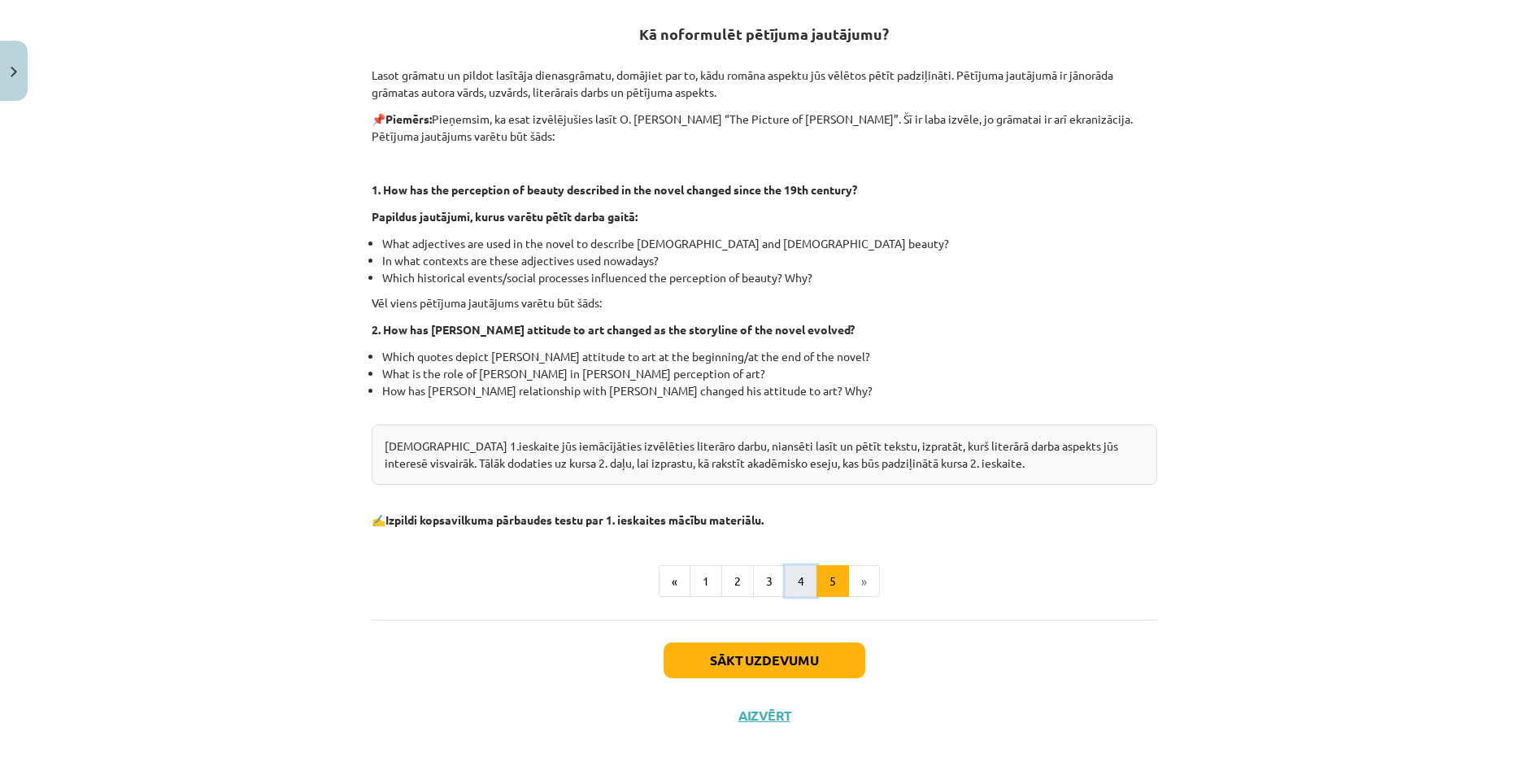
click at [796, 584] on button "4" at bounding box center [800, 580] width 32 height 32
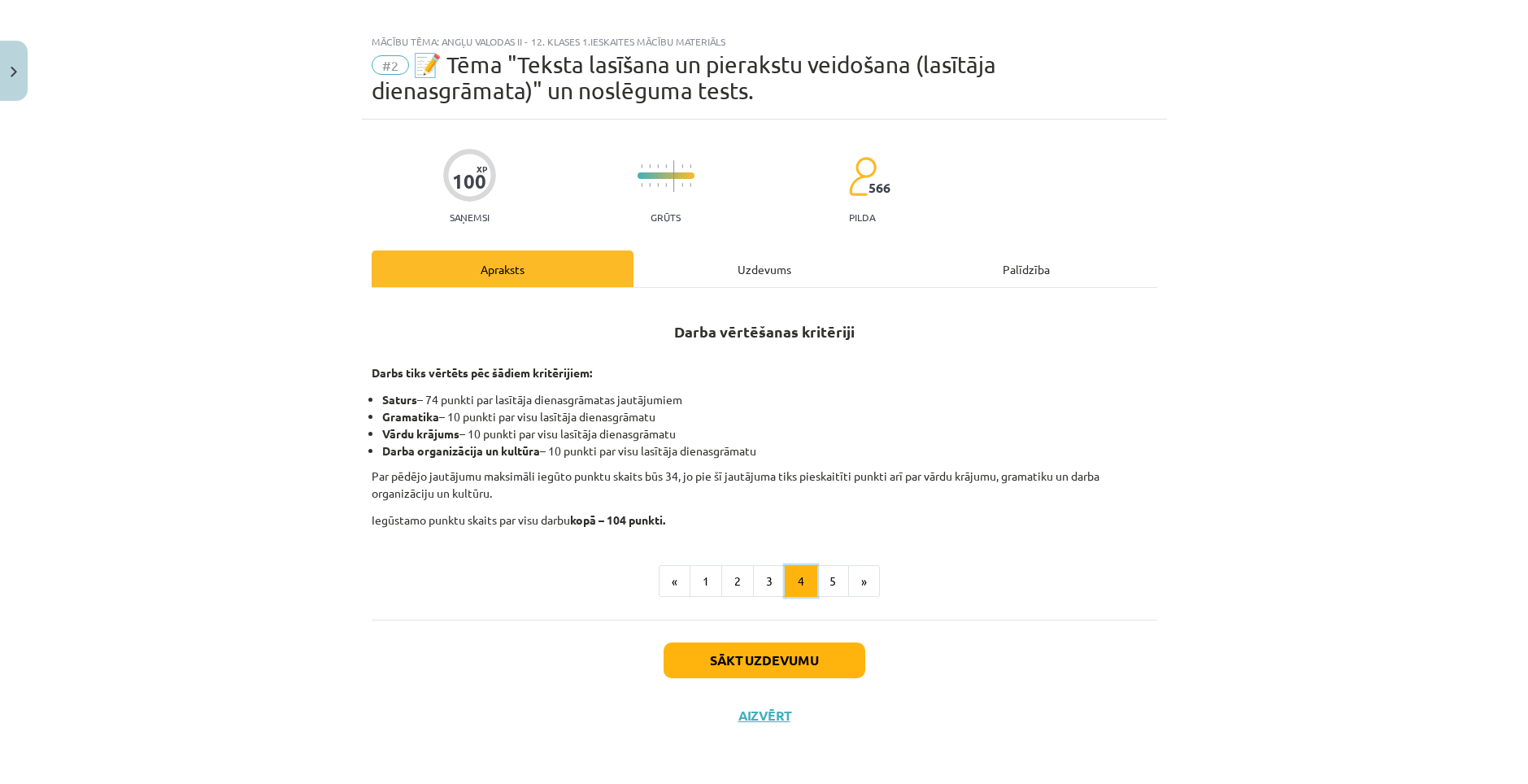
scroll to position [15, 0]
click at [755, 572] on button "3" at bounding box center [769, 580] width 32 height 32
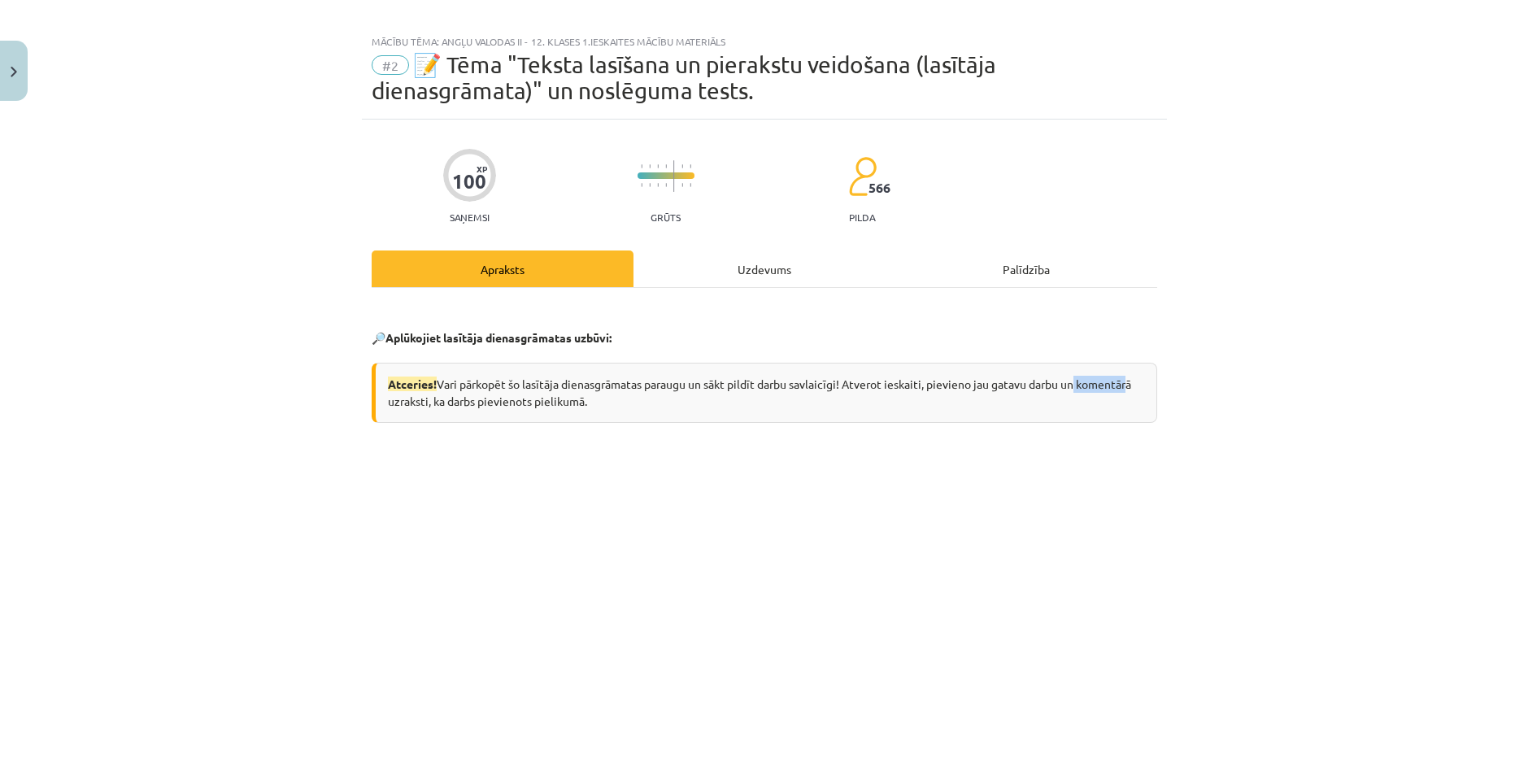
drag, startPoint x: 1076, startPoint y: 388, endPoint x: 1130, endPoint y: 379, distance: 54.7
click at [1130, 379] on div "Atceries! Vari pārkopēt šo lasītāja dienasgrāmatas paraugu un sākt pildīt darbu…" at bounding box center [764, 392] width 785 height 60
click at [586, 414] on div "Atceries! Vari pārkopēt šo lasītāja dienasgrāmatas paraugu un sākt pildīt darbu…" at bounding box center [764, 392] width 785 height 60
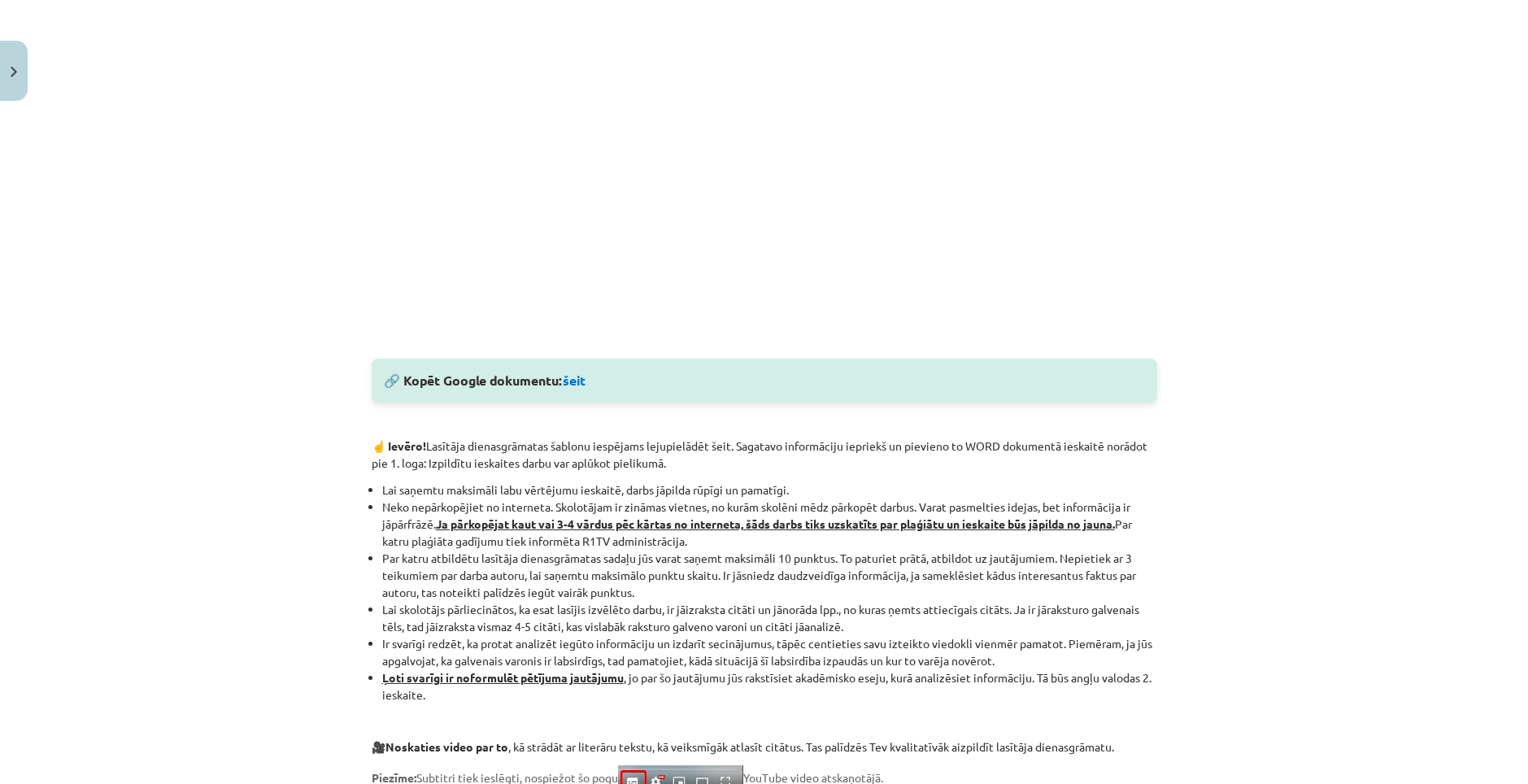
scroll to position [421, 0]
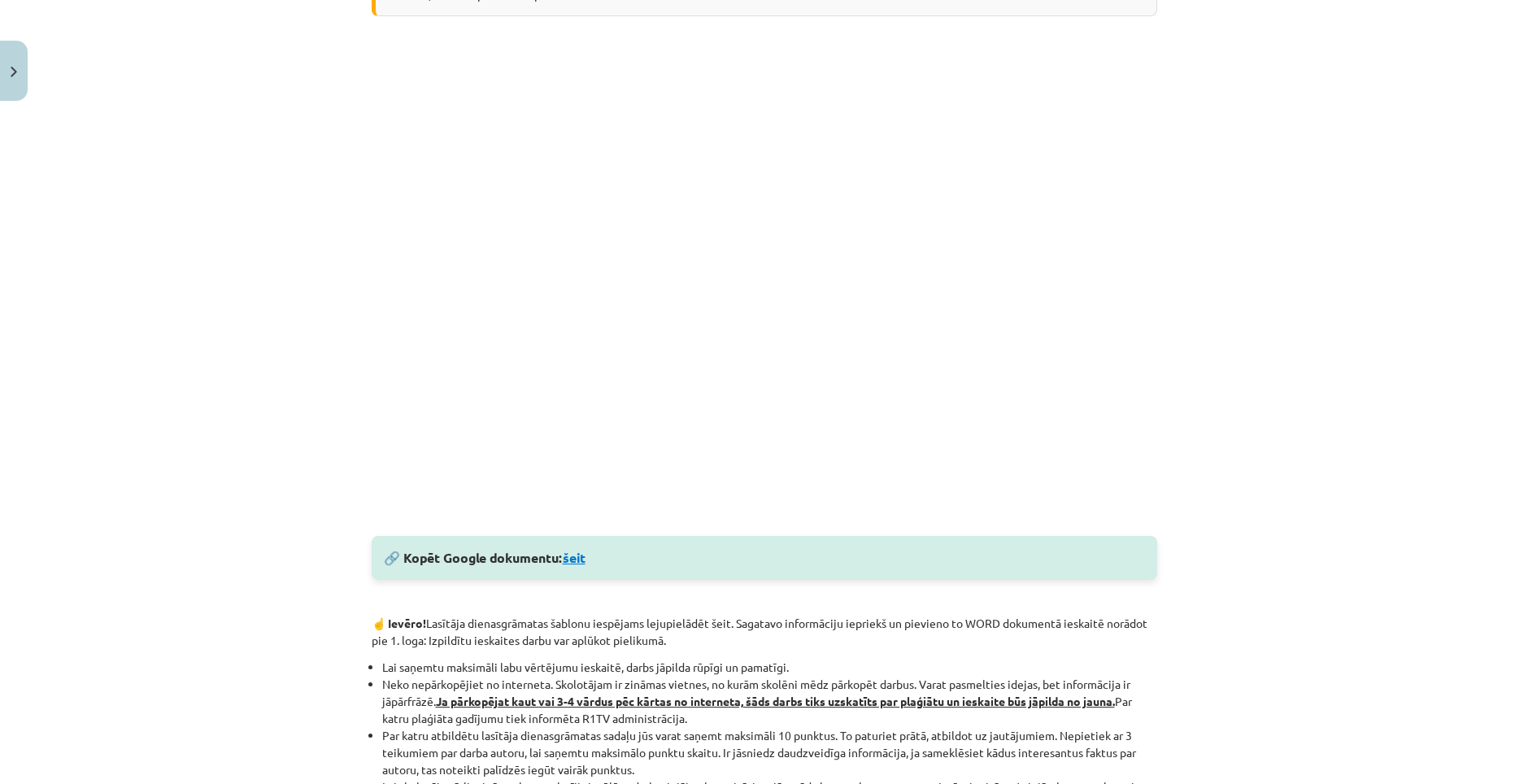
click at [576, 554] on link "šeit" at bounding box center [574, 557] width 23 height 18
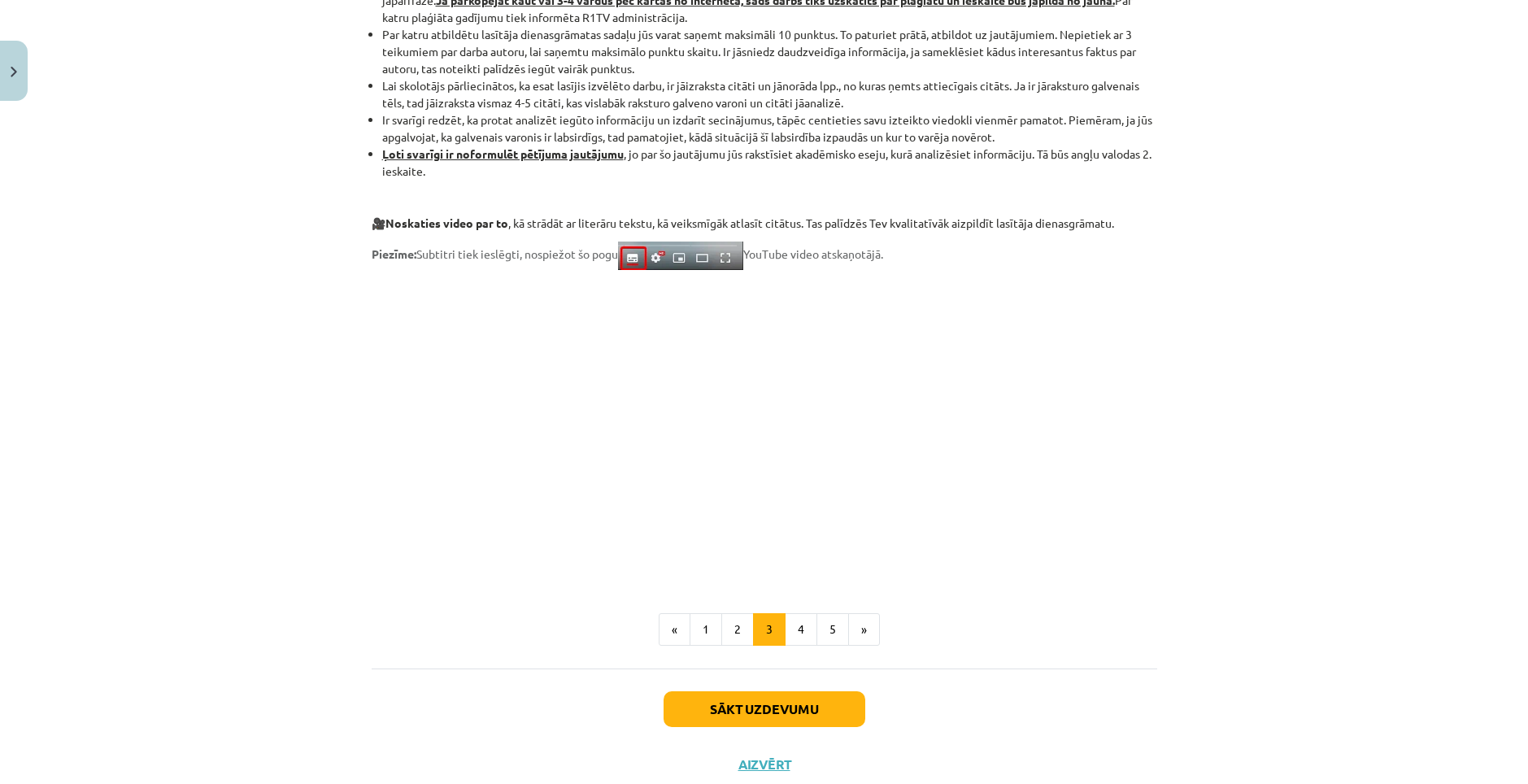
scroll to position [1172, 0]
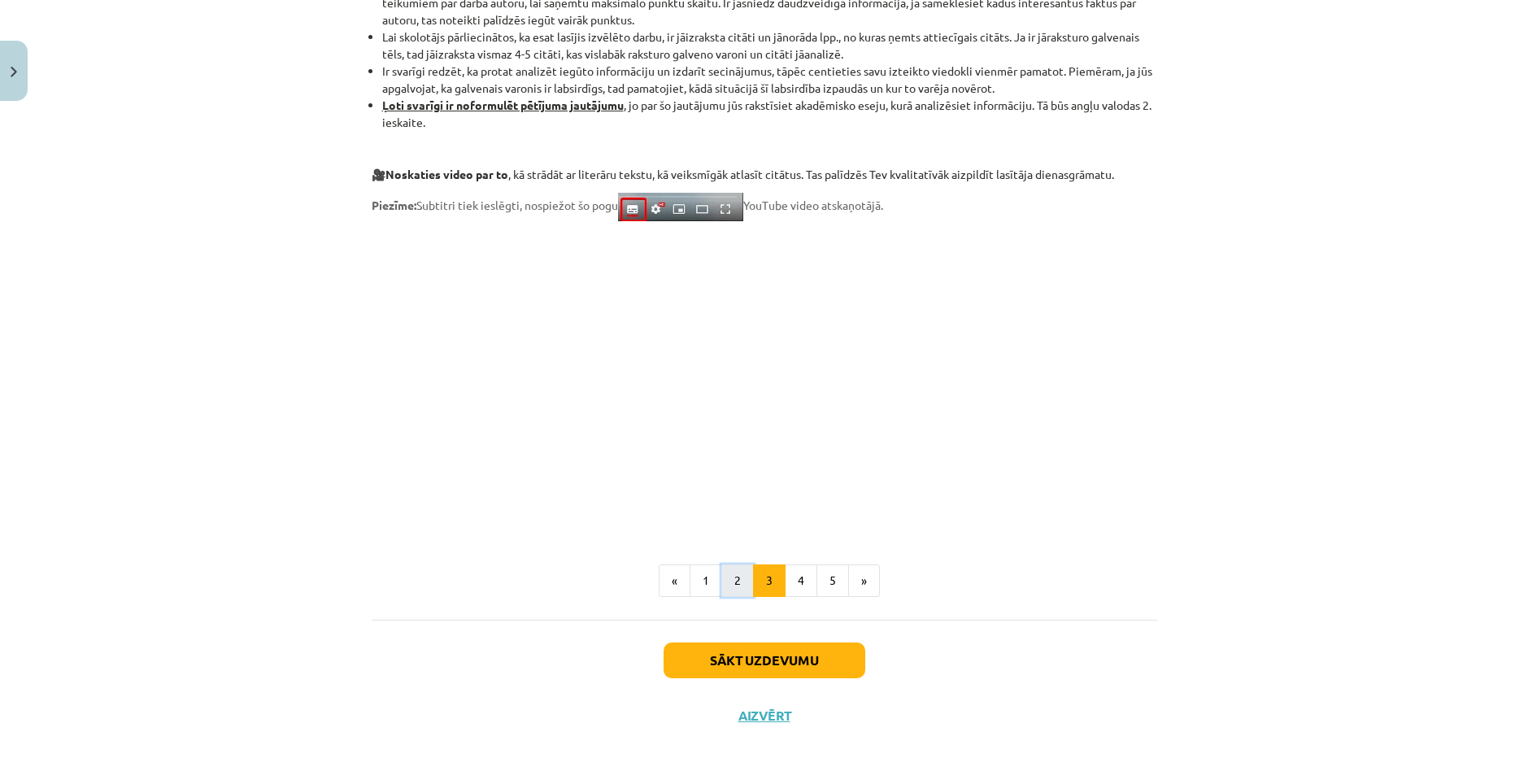
click at [725, 586] on button "2" at bounding box center [737, 580] width 32 height 32
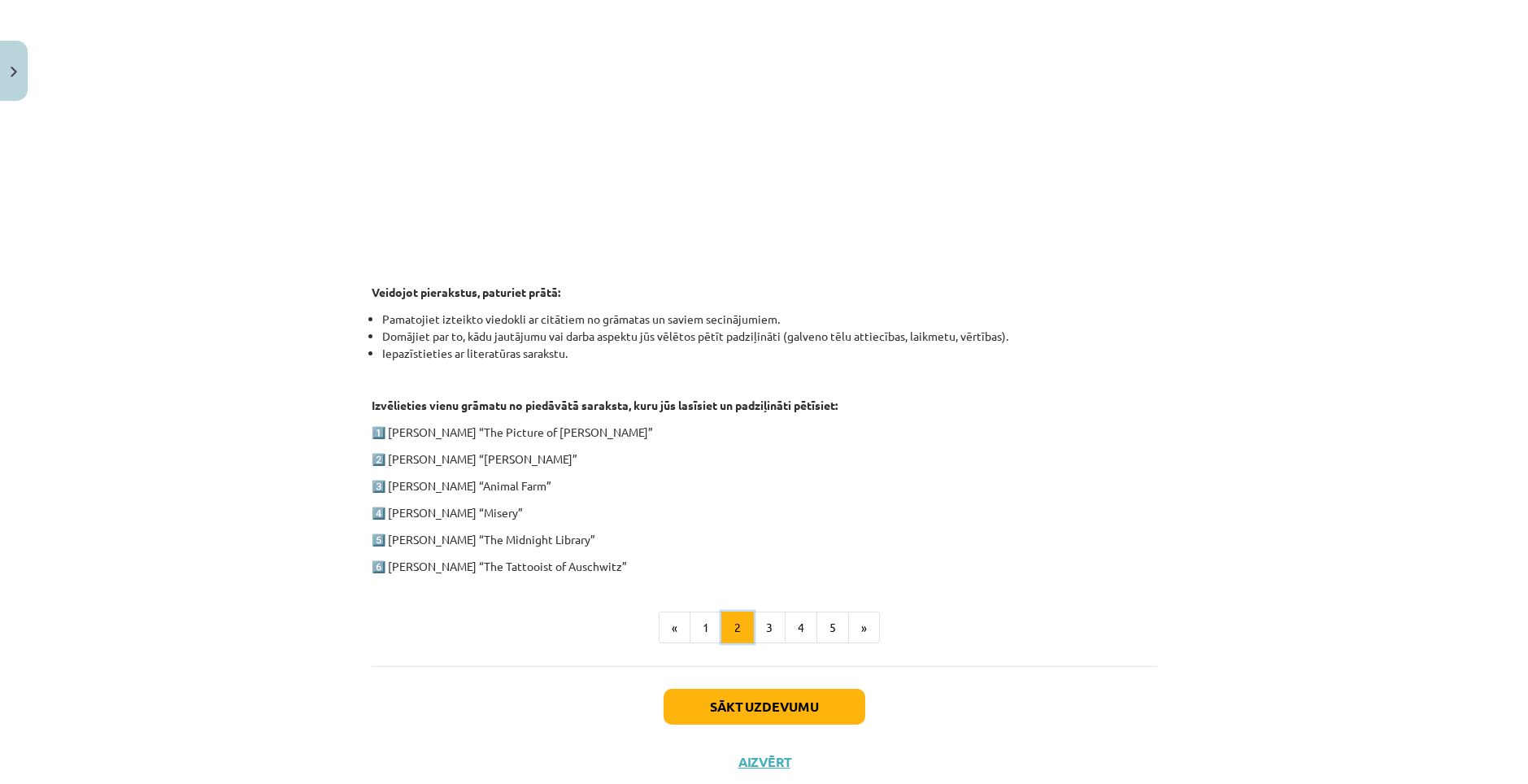
scroll to position [619, 0]
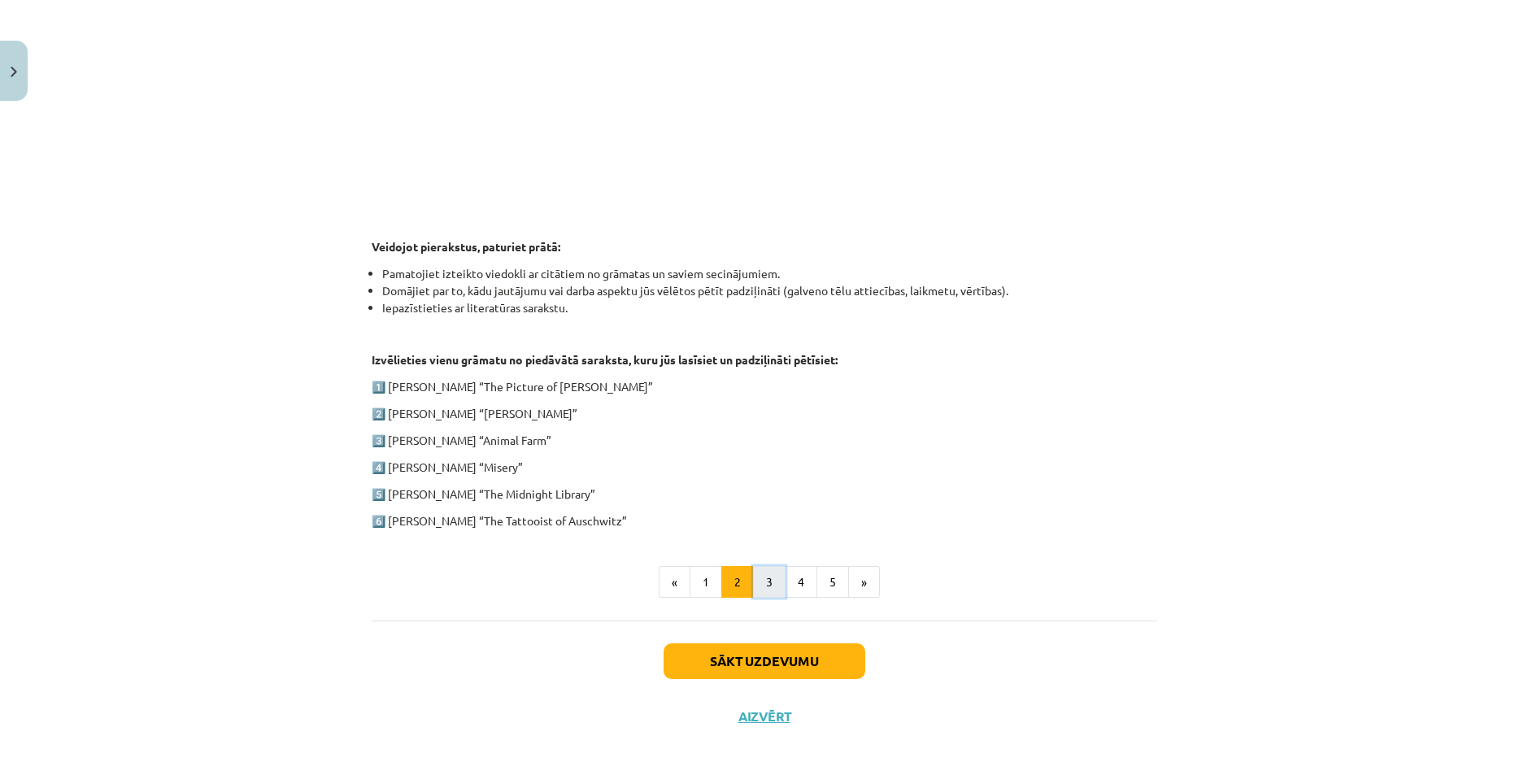
click at [766, 576] on button "3" at bounding box center [769, 581] width 32 height 32
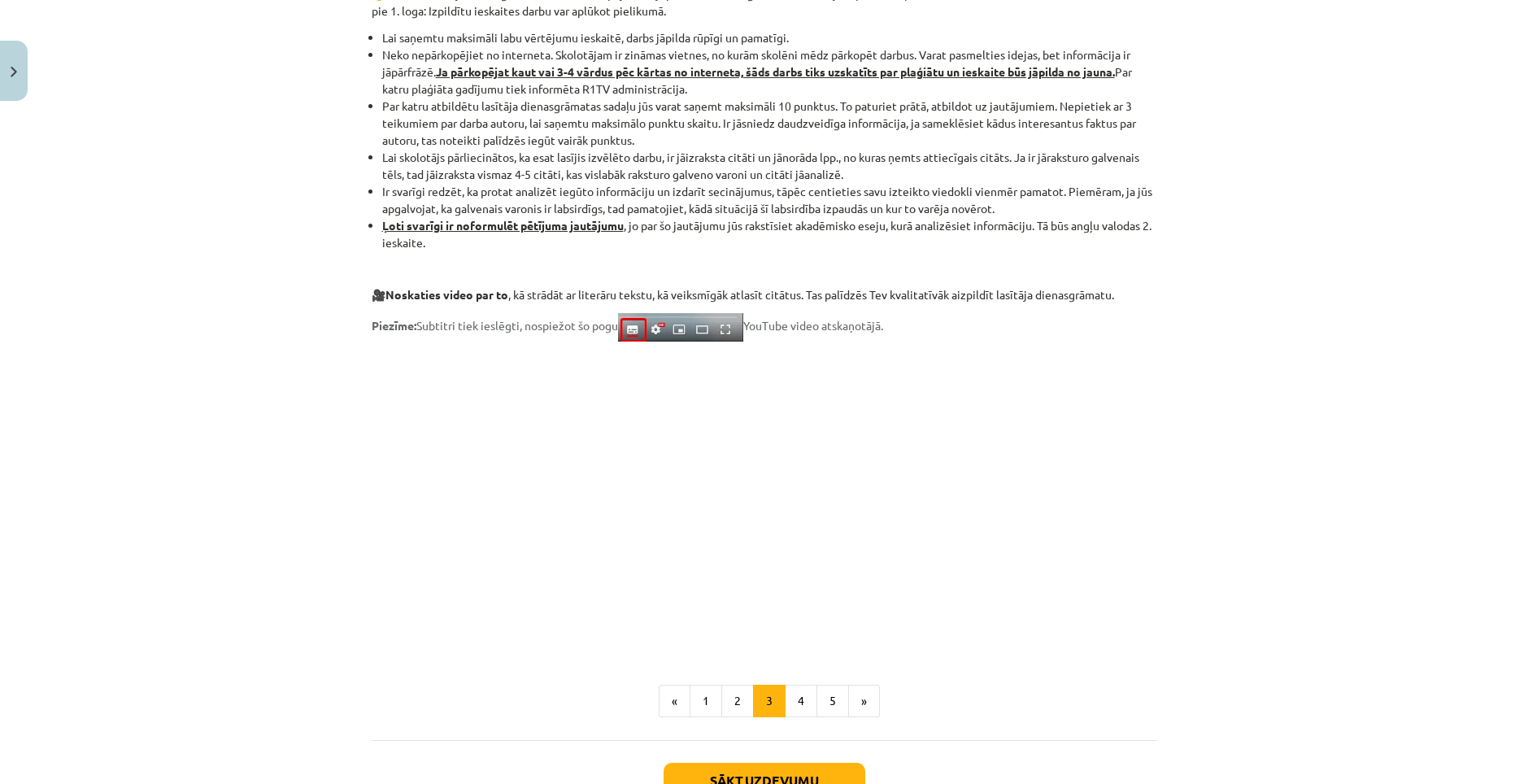
scroll to position [1057, 0]
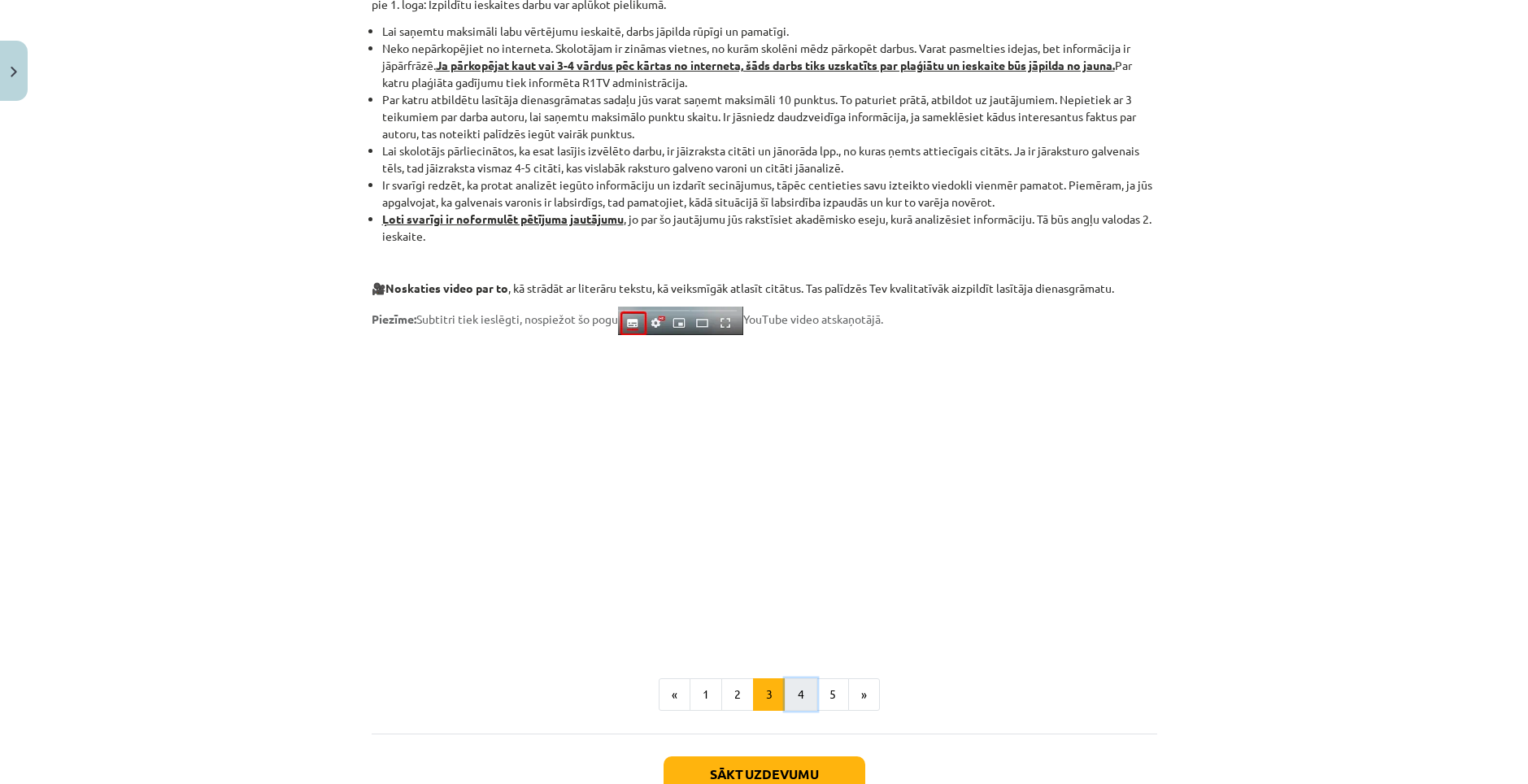
click at [789, 690] on button "4" at bounding box center [800, 694] width 32 height 32
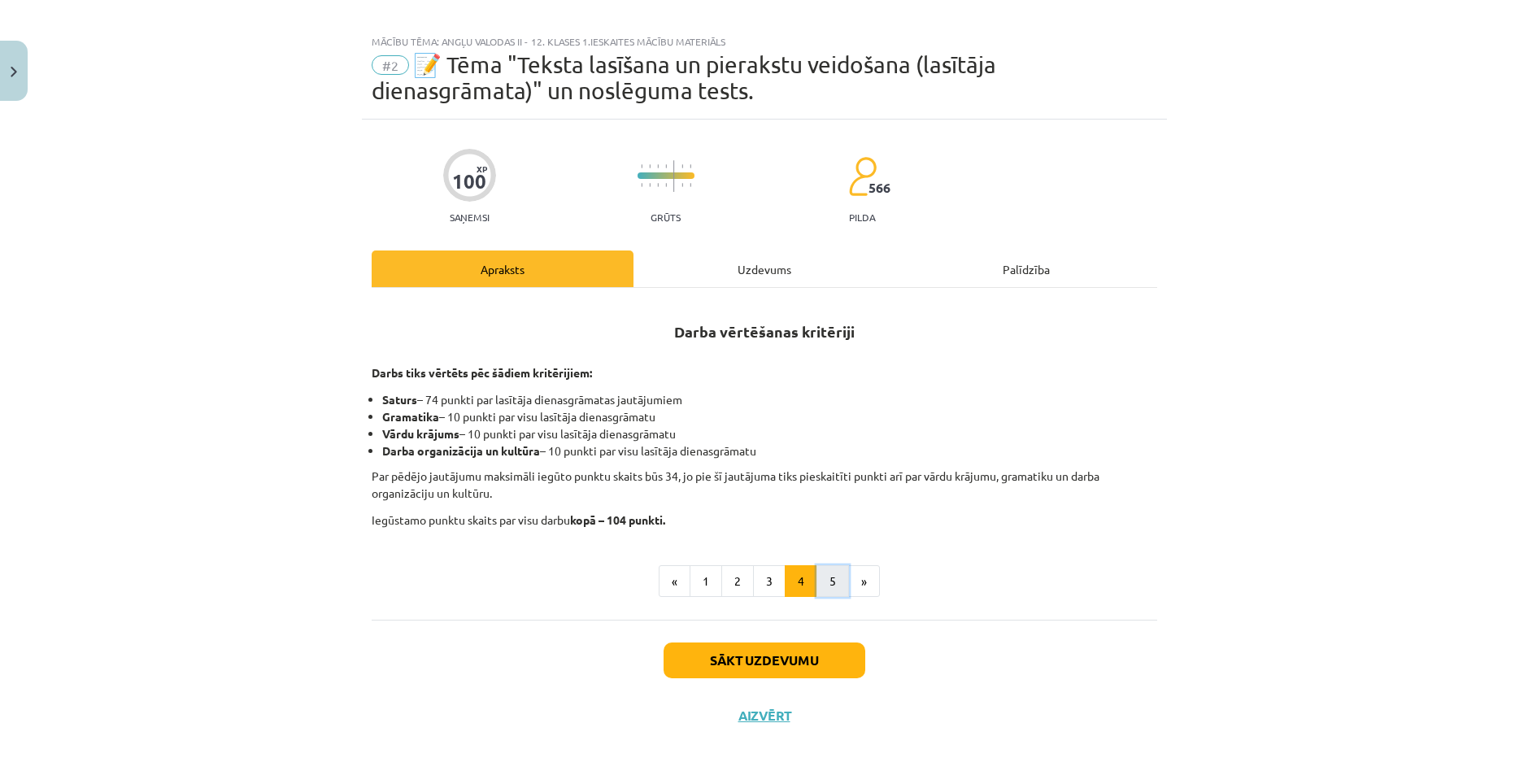
click at [826, 575] on button "5" at bounding box center [832, 580] width 32 height 32
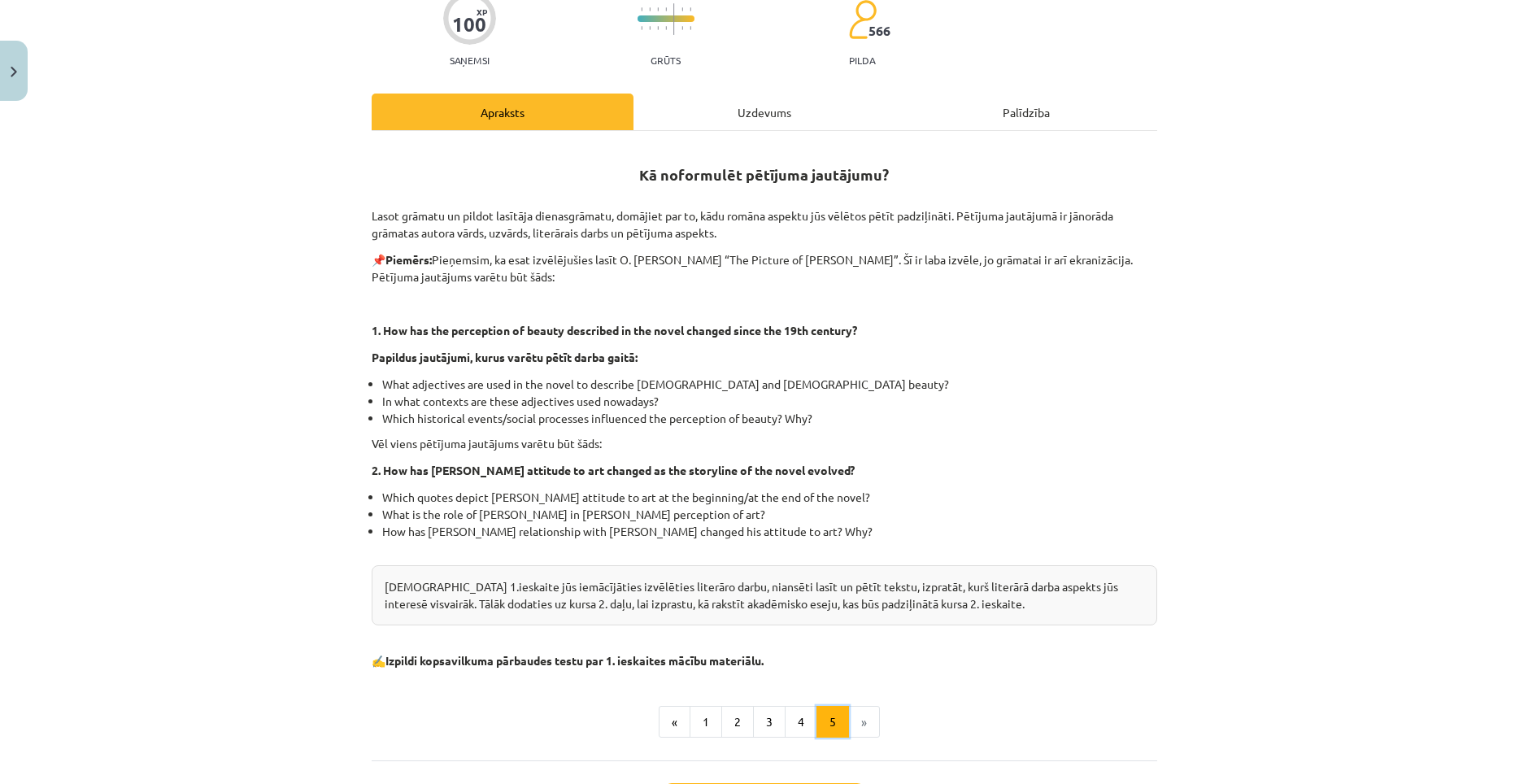
scroll to position [177, 0]
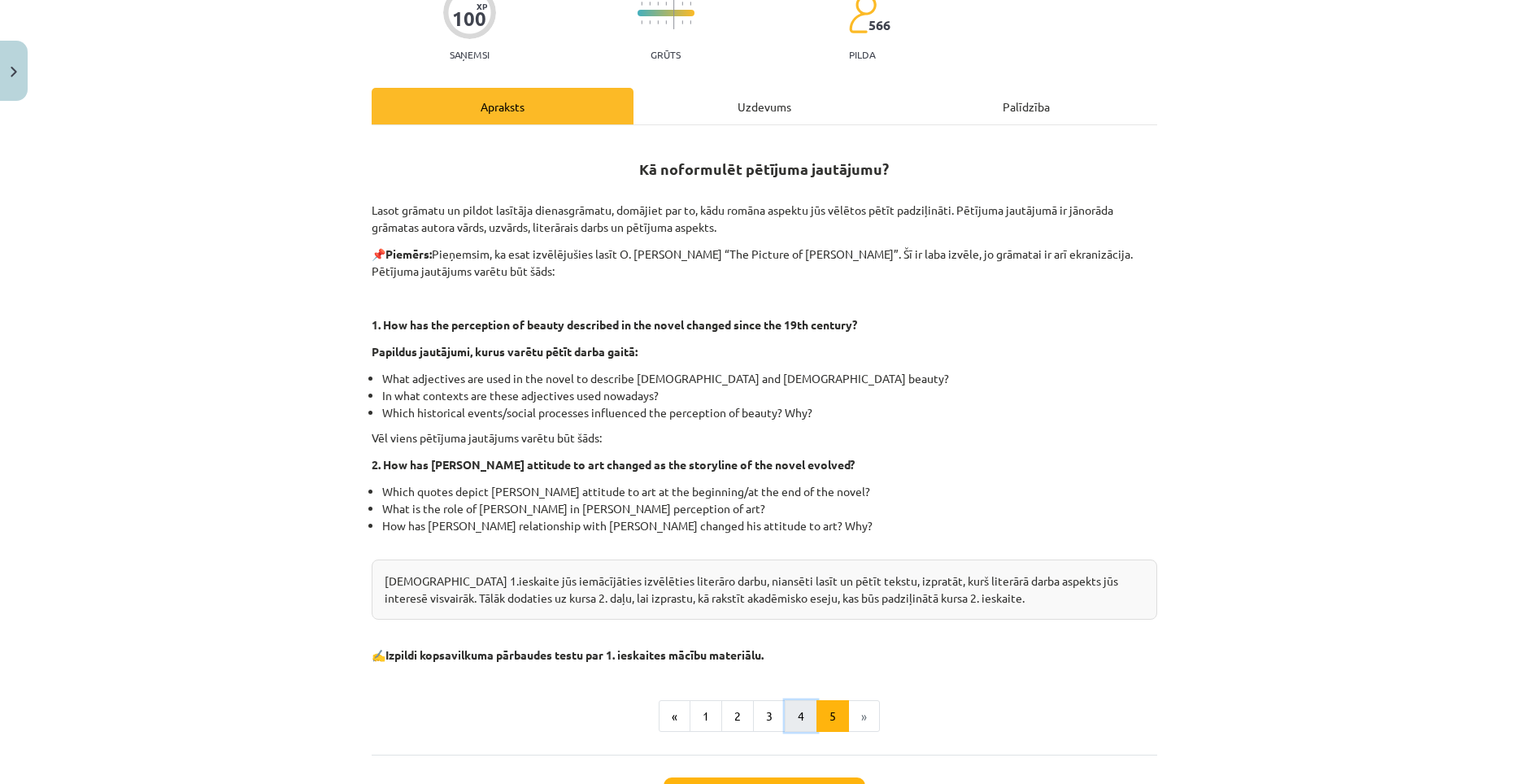
click at [793, 705] on button "4" at bounding box center [800, 716] width 32 height 32
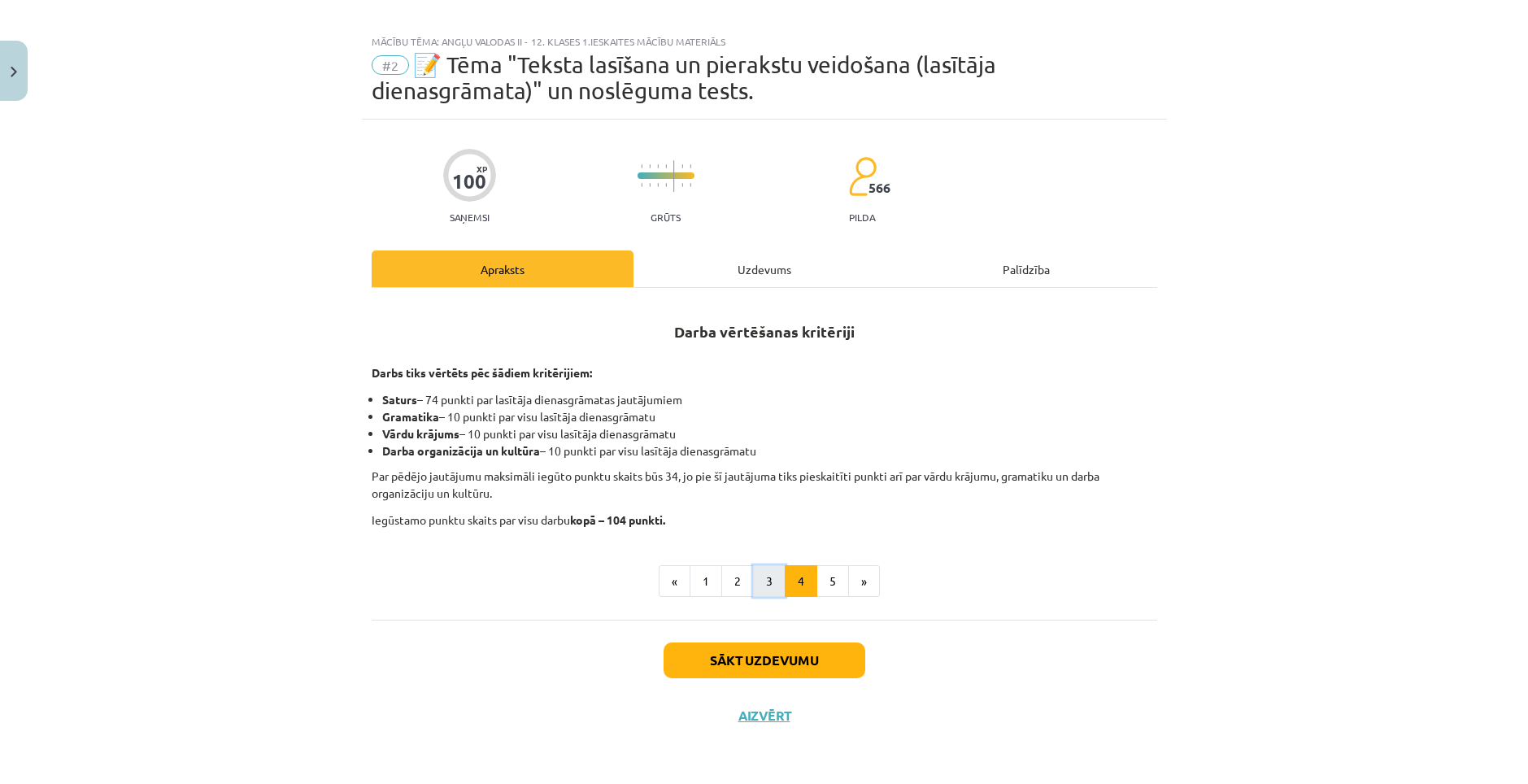
click at [757, 588] on button "3" at bounding box center [769, 580] width 32 height 32
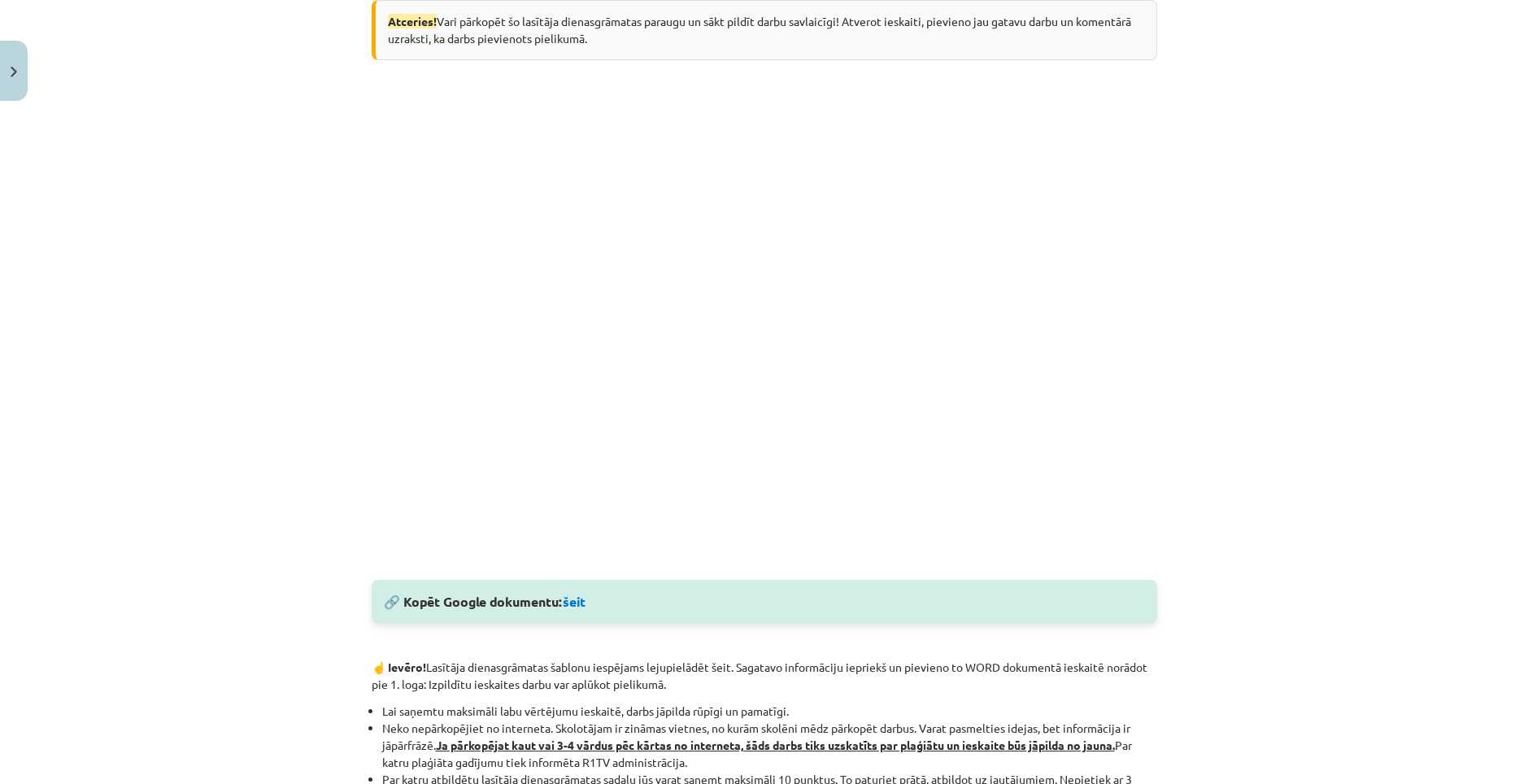
scroll to position [364, 0]
